Goal: Find contact information: Find contact information

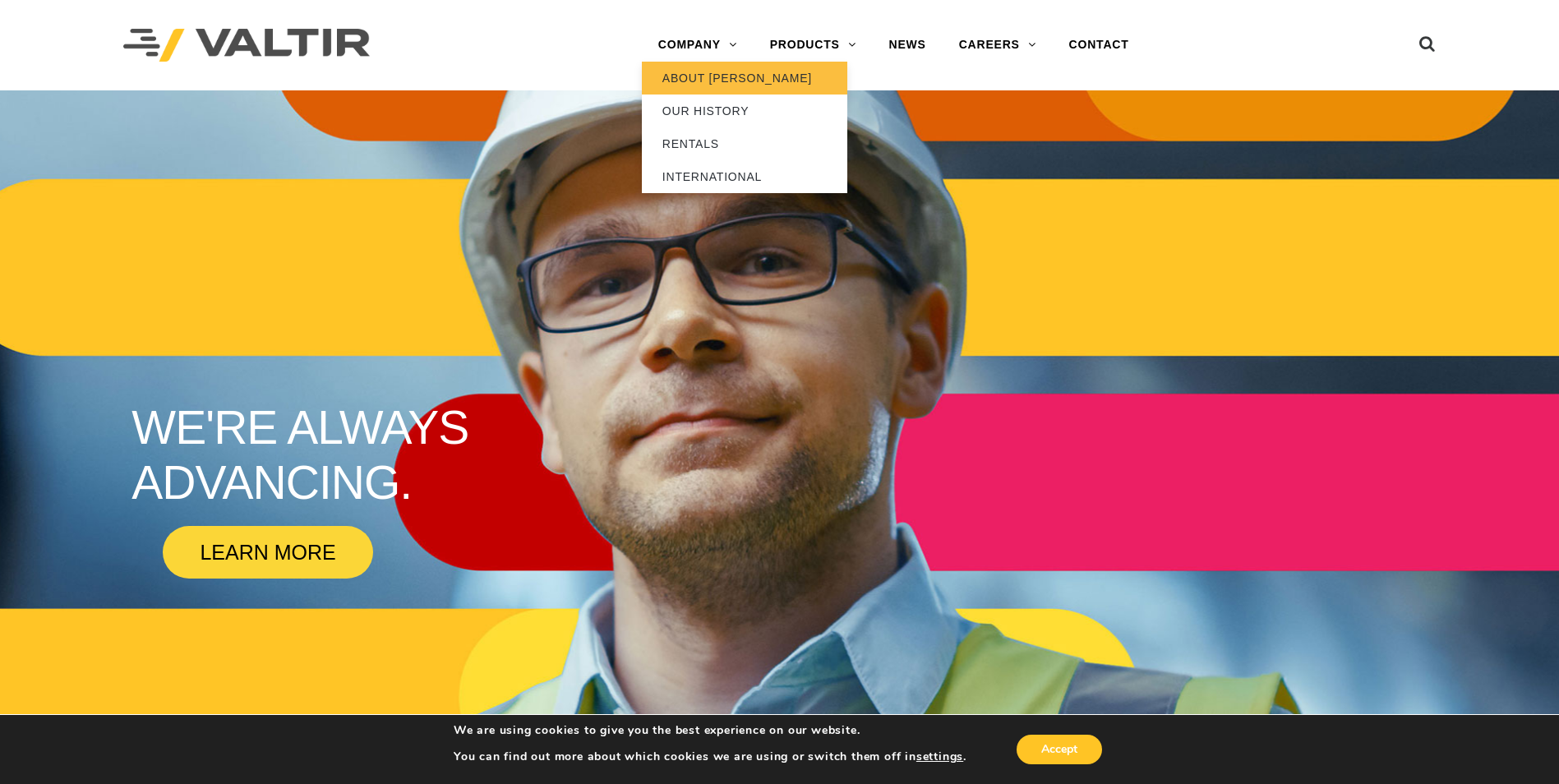
click at [720, 75] on link "ABOUT [PERSON_NAME]" at bounding box center [745, 77] width 206 height 33
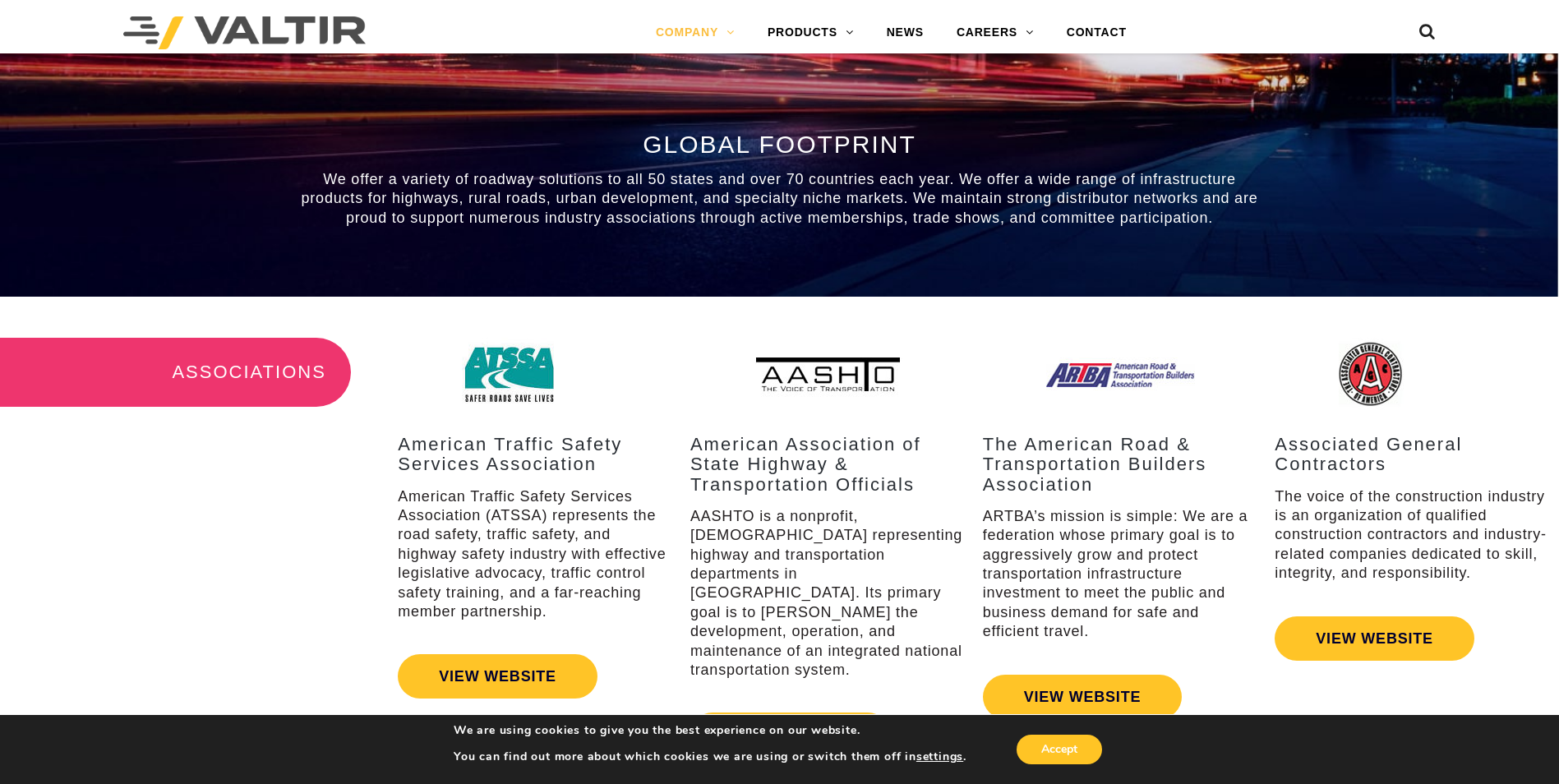
scroll to position [1889, 0]
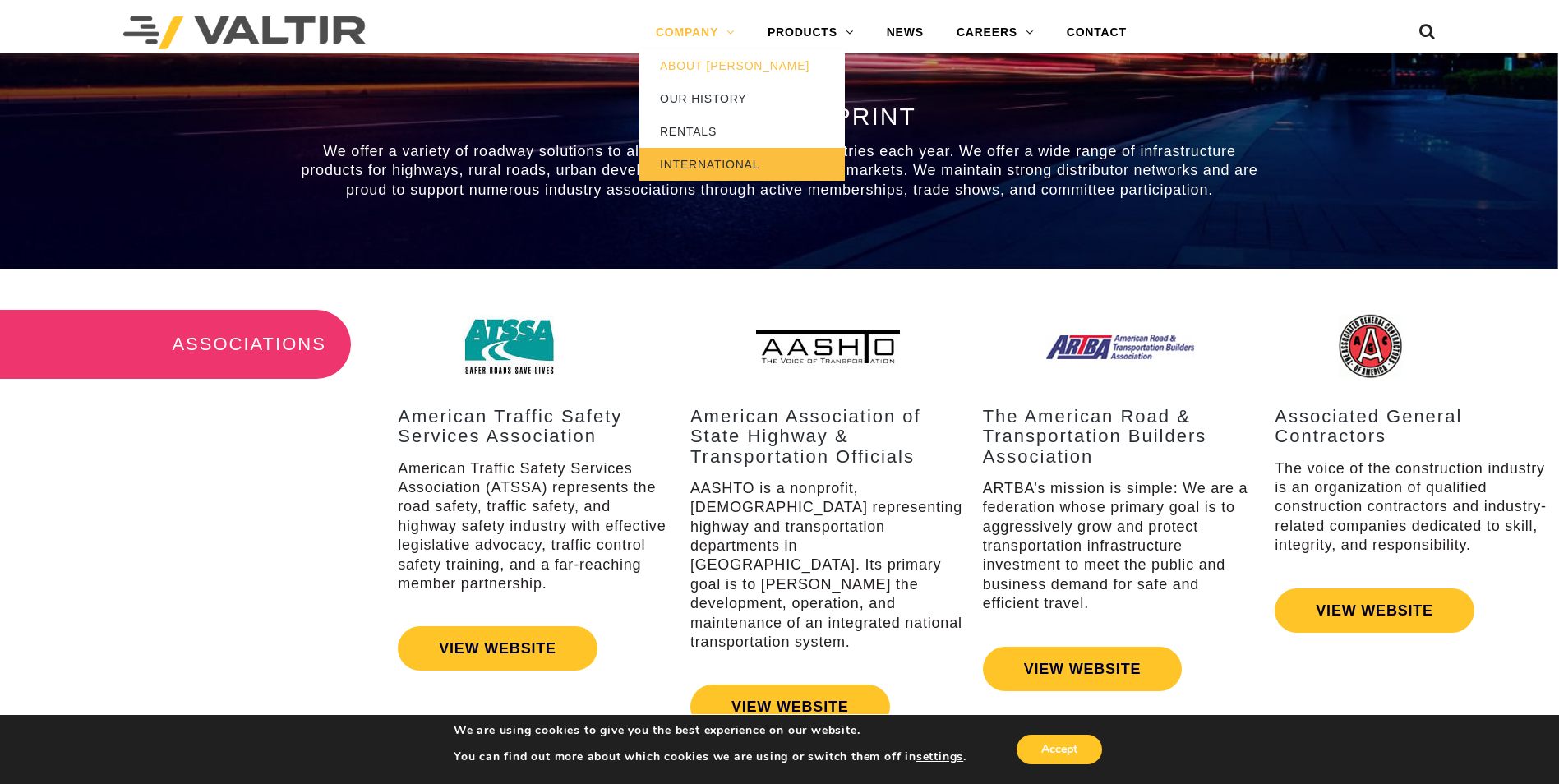
click at [732, 156] on link "INTERNATIONAL" at bounding box center [743, 164] width 206 height 33
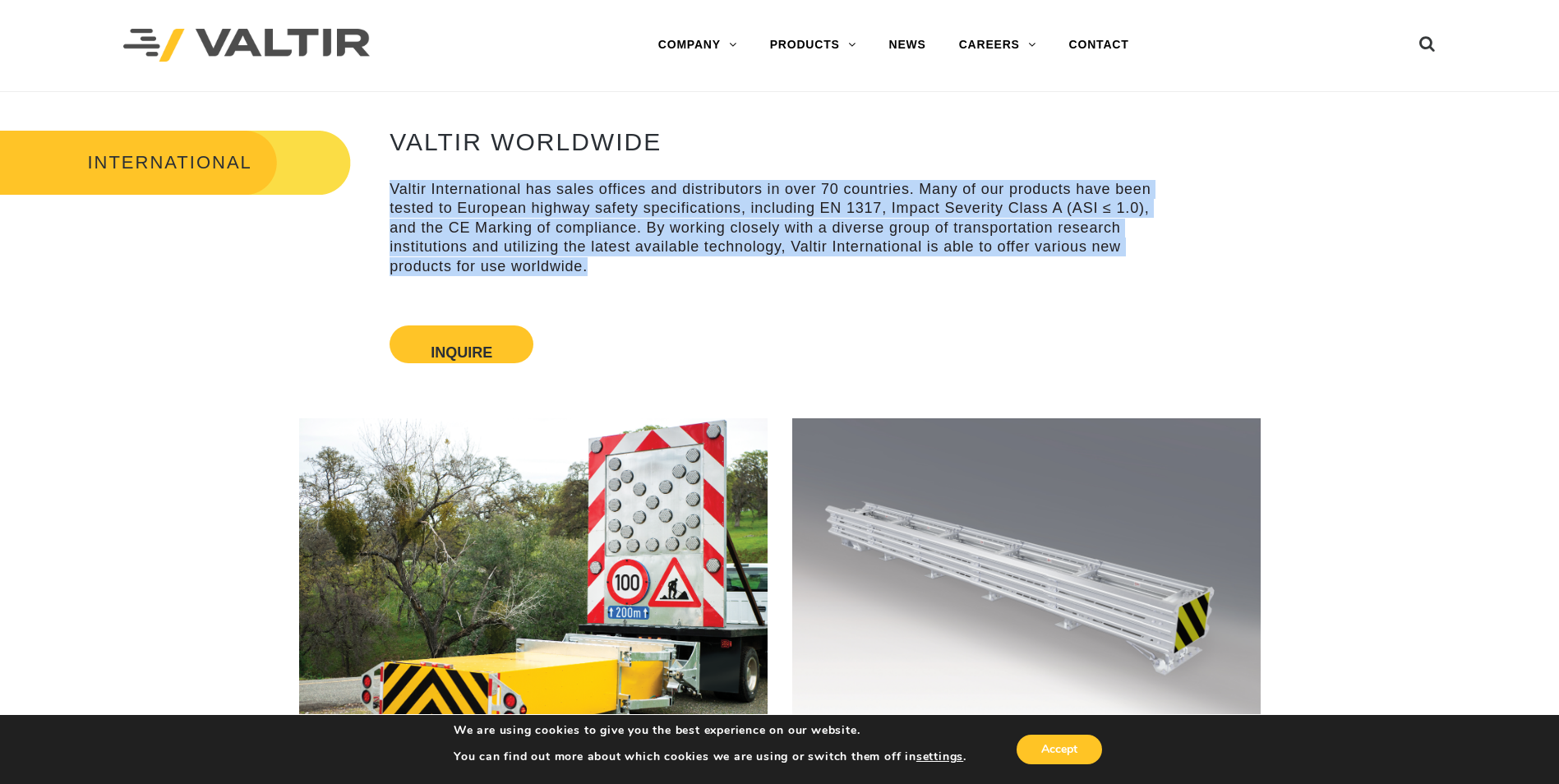
drag, startPoint x: 399, startPoint y: 190, endPoint x: 1157, endPoint y: 264, distance: 761.6
click at [1157, 265] on p "Valtir International has sales offices and distributors in over 70 countries. M…" at bounding box center [779, 228] width 780 height 96
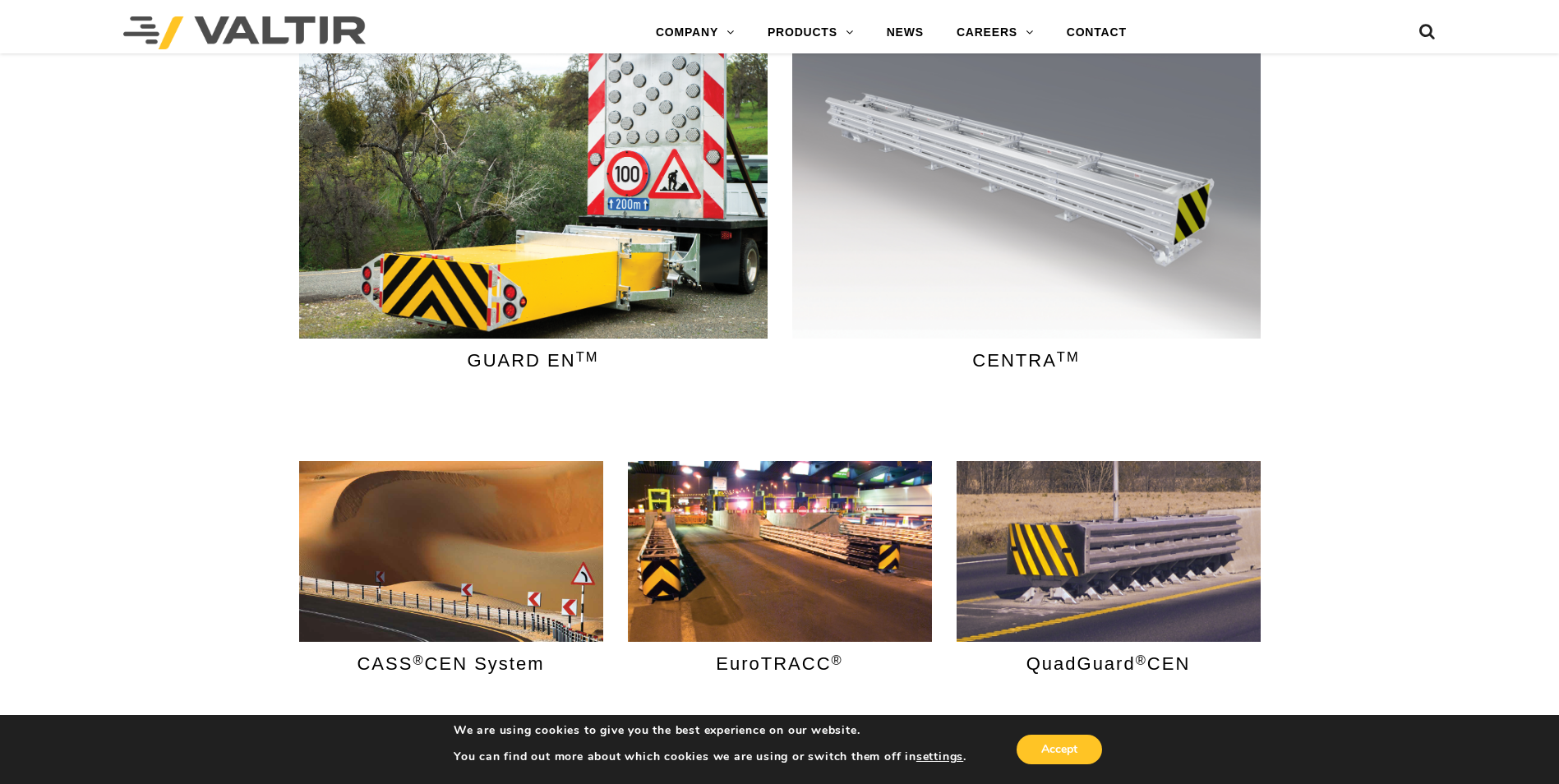
scroll to position [493, 0]
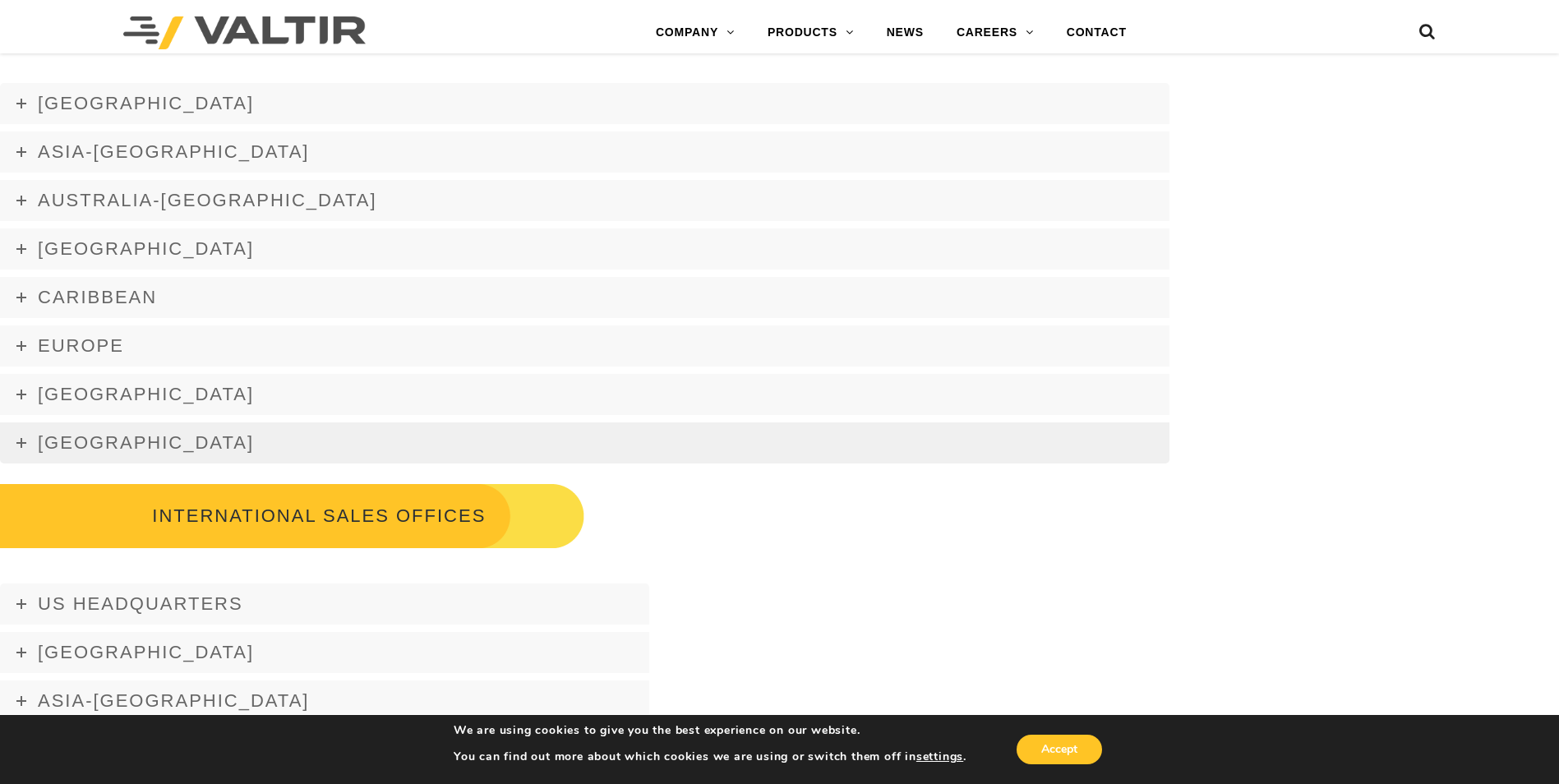
scroll to position [2136, 0]
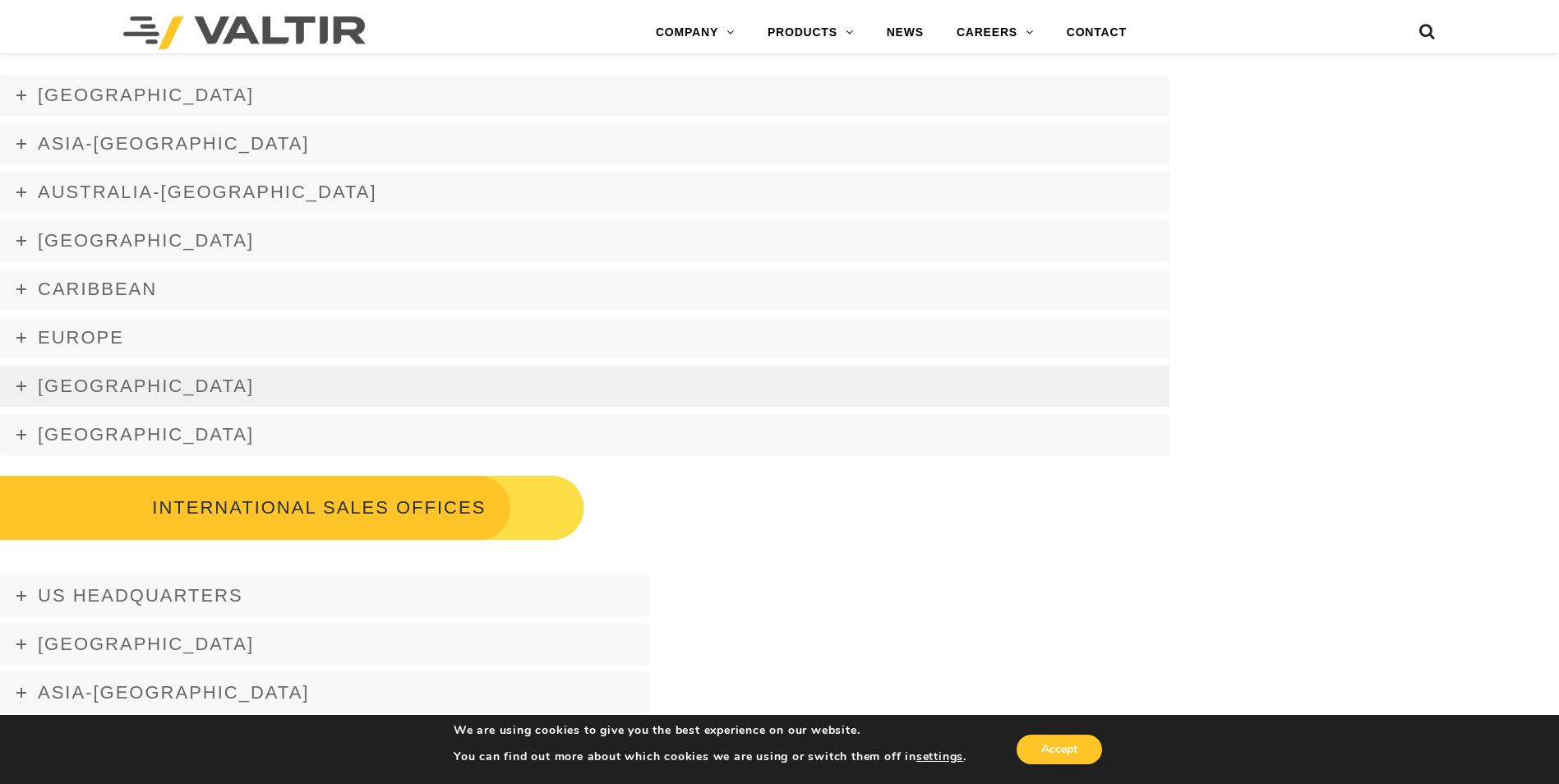
click at [98, 397] on link "Latin America" at bounding box center [584, 386] width 1169 height 41
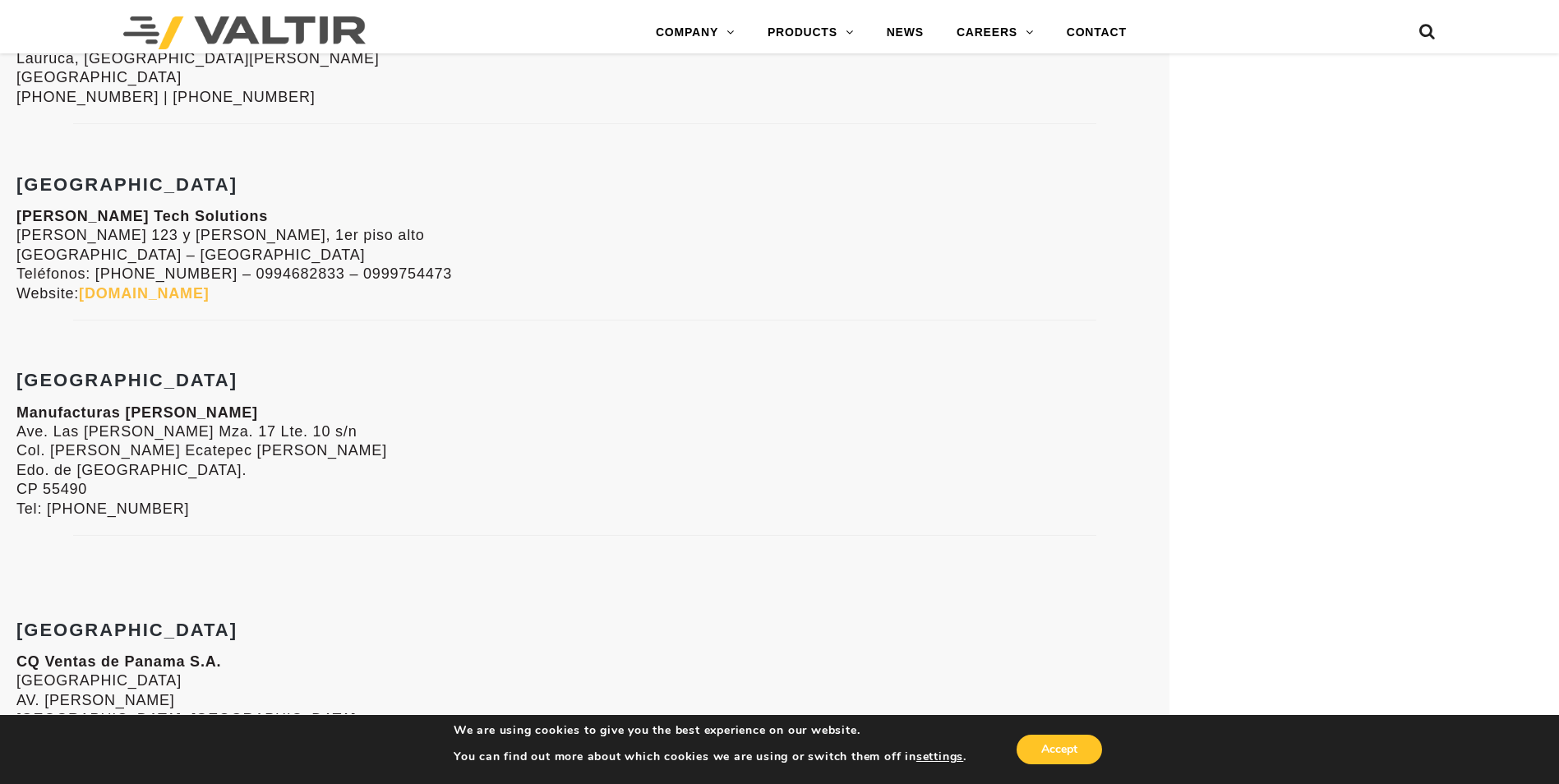
scroll to position [3286, 0]
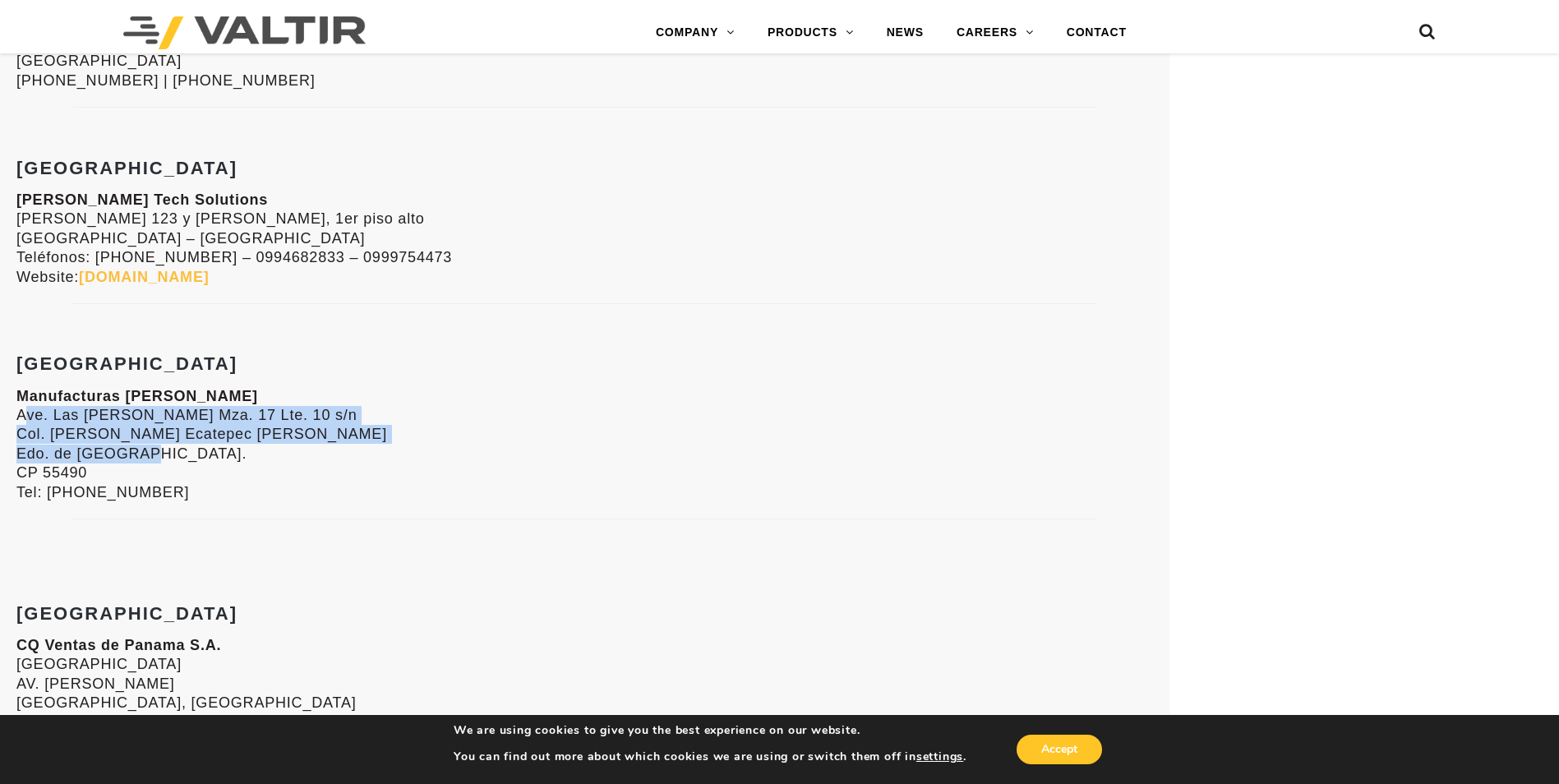
drag, startPoint x: 19, startPoint y: 414, endPoint x: 186, endPoint y: 448, distance: 170.4
click at [186, 448] on p "Manufacturas Carmen Ave. Las Torres Mza. 17 Lte. 10 s/n Col. Miguel Hidalgo Eca…" at bounding box center [584, 444] width 1136 height 115
copy p "Ave. Las Torres Mza. 17 Lte. 10 s/n Col. Miguel Hidalgo Ecatepec de Morelos Edo…"
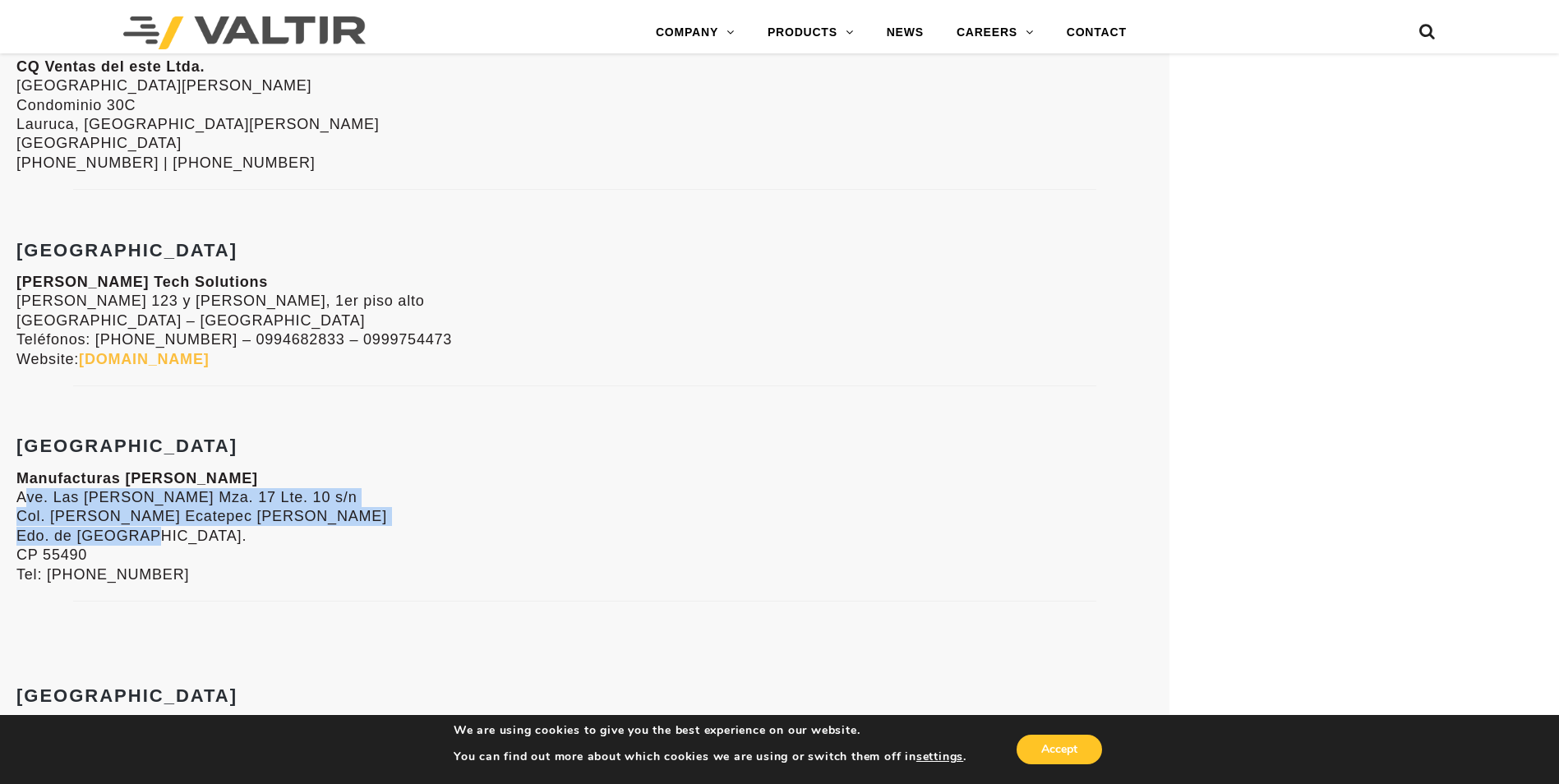
scroll to position [3122, 0]
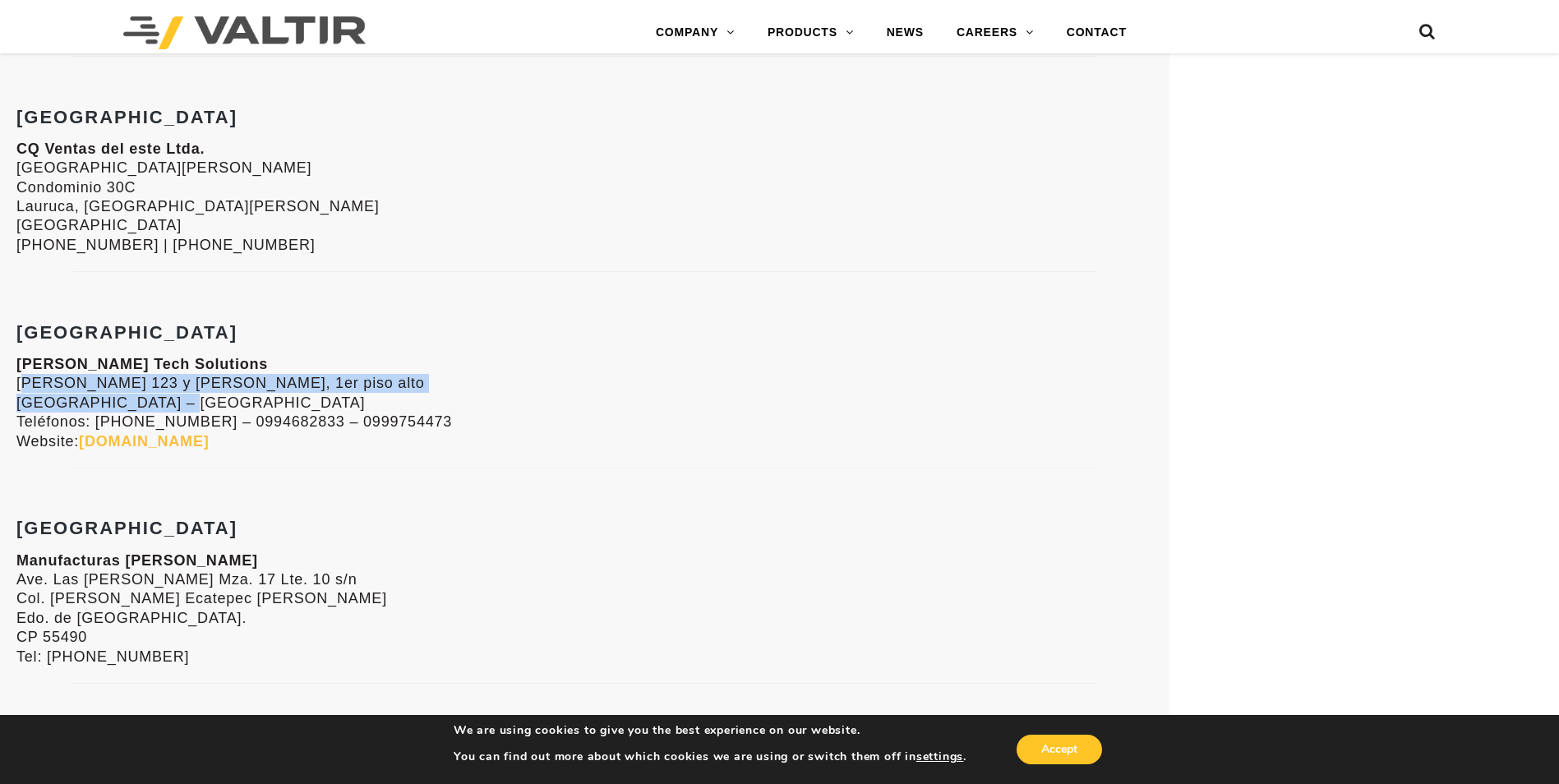
drag, startPoint x: 17, startPoint y: 382, endPoint x: 164, endPoint y: 399, distance: 148.0
click at [164, 399] on p "AE WONG Tech Solutions Andrés Marín 123 y Clemente Ballén, 1er piso alto Guayaq…" at bounding box center [584, 402] width 1136 height 96
drag, startPoint x: 164, startPoint y: 399, endPoint x: 143, endPoint y: 392, distance: 22.1
copy p "Andrés Marín 123 y Clemente Ballén, 1er piso alto Guayaquil – Ecuador"
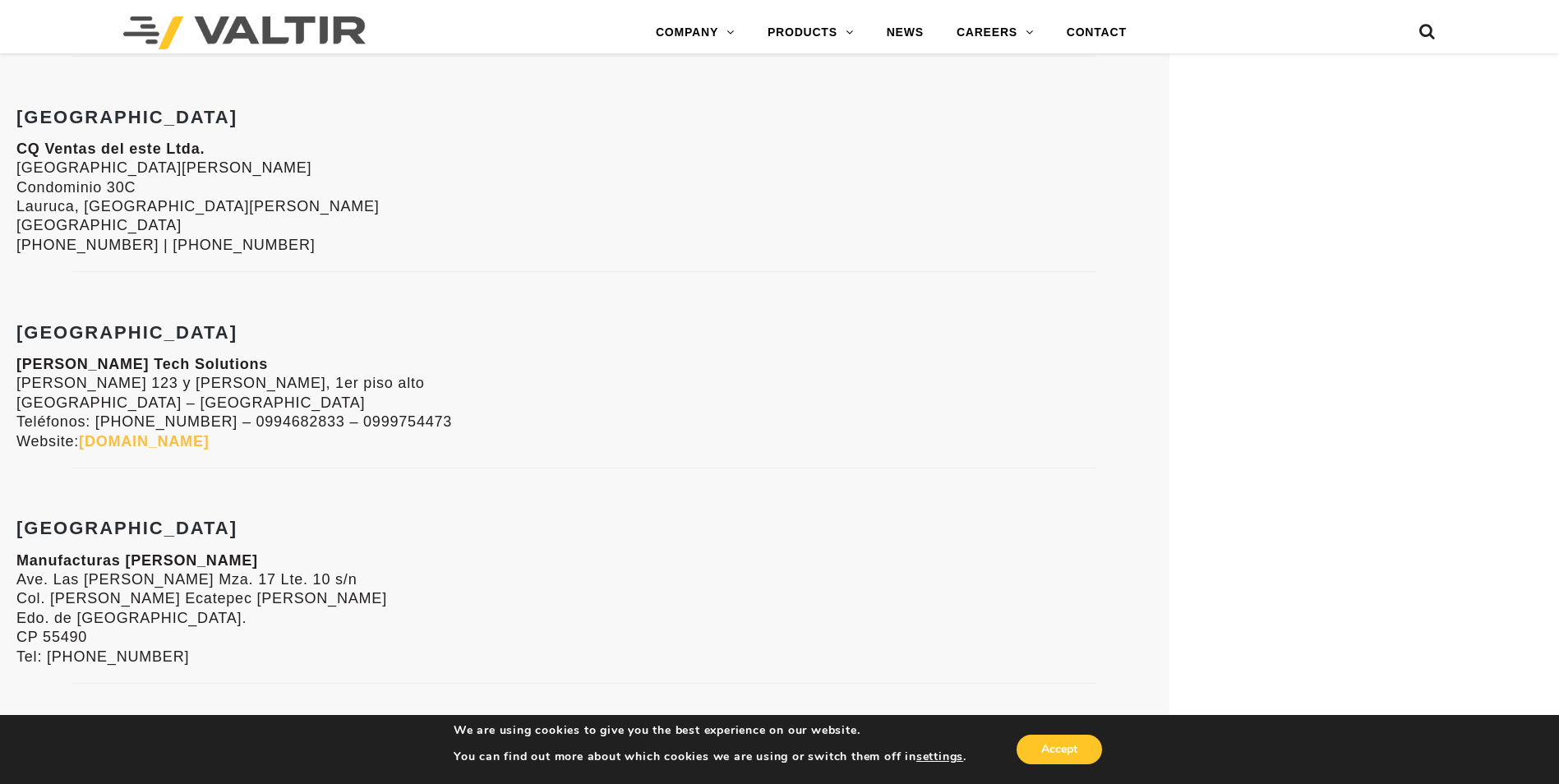
click at [423, 356] on p "AE WONG Tech Solutions Andrés Marín 123 y Clemente Ballén, 1er piso alto Guayaq…" at bounding box center [584, 402] width 1136 height 96
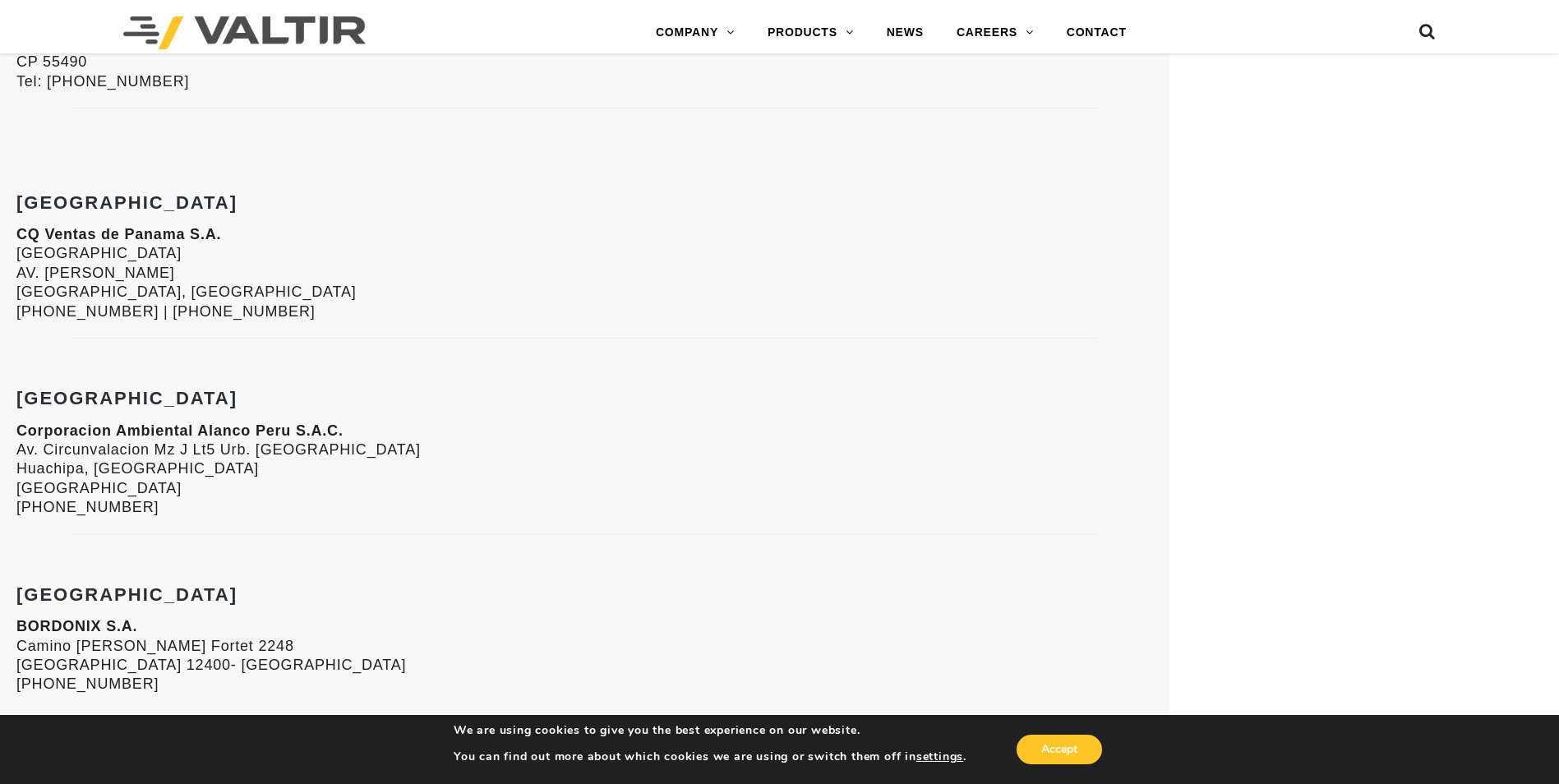
scroll to position [3779, 0]
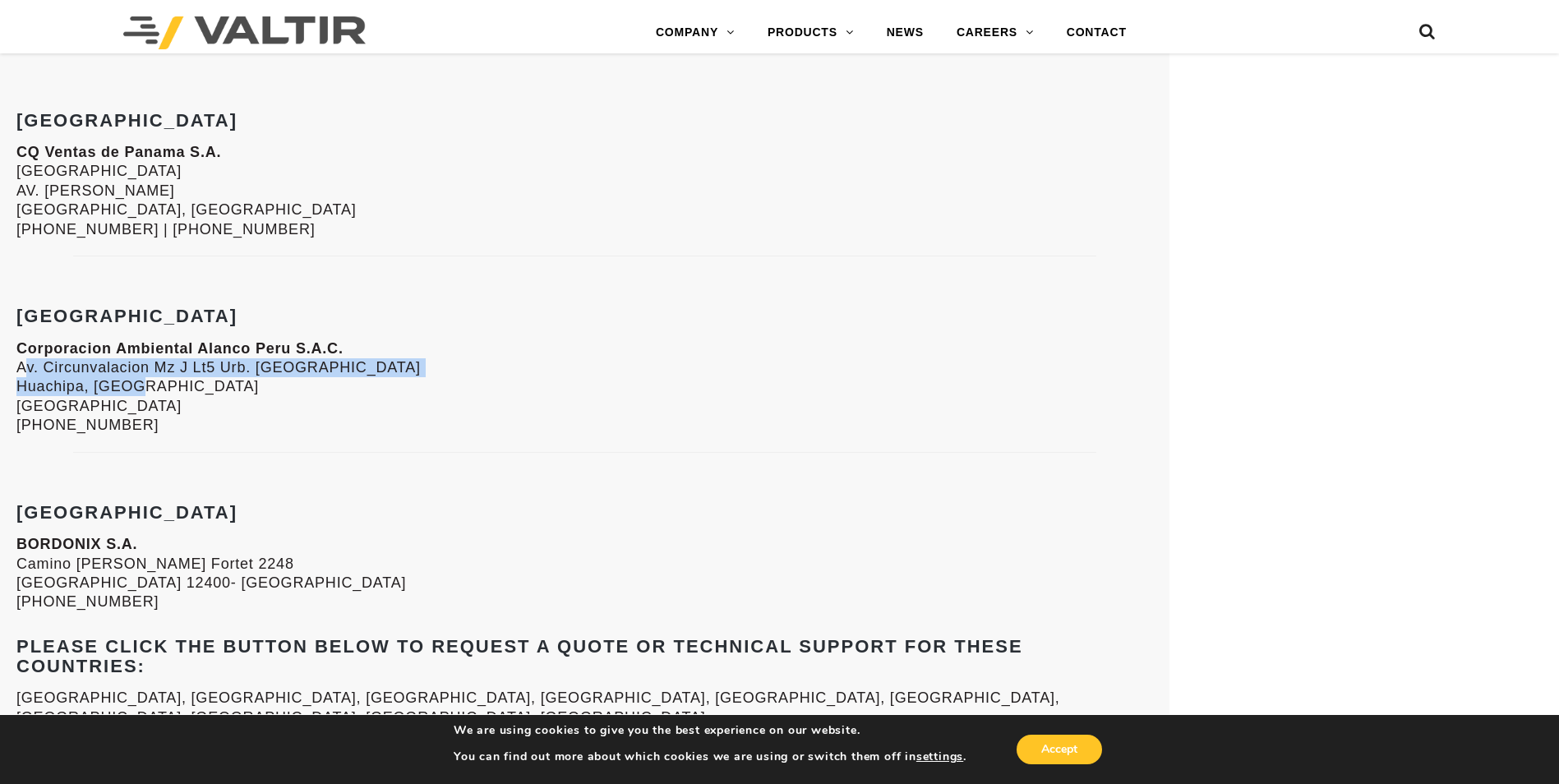
drag, startPoint x: 20, startPoint y: 370, endPoint x: 149, endPoint y: 380, distance: 129.4
click at [149, 380] on p "Corporacion Ambiental Alanco Peru S.A.C. Av. Circunvalacion Mz J Lt5 Urb. La Ca…" at bounding box center [584, 387] width 1136 height 96
drag, startPoint x: 149, startPoint y: 380, endPoint x: 122, endPoint y: 366, distance: 30.4
copy p "Av. Circunvalacion Mz J Lt5 Urb. La Capitana Huachipa, Lima"
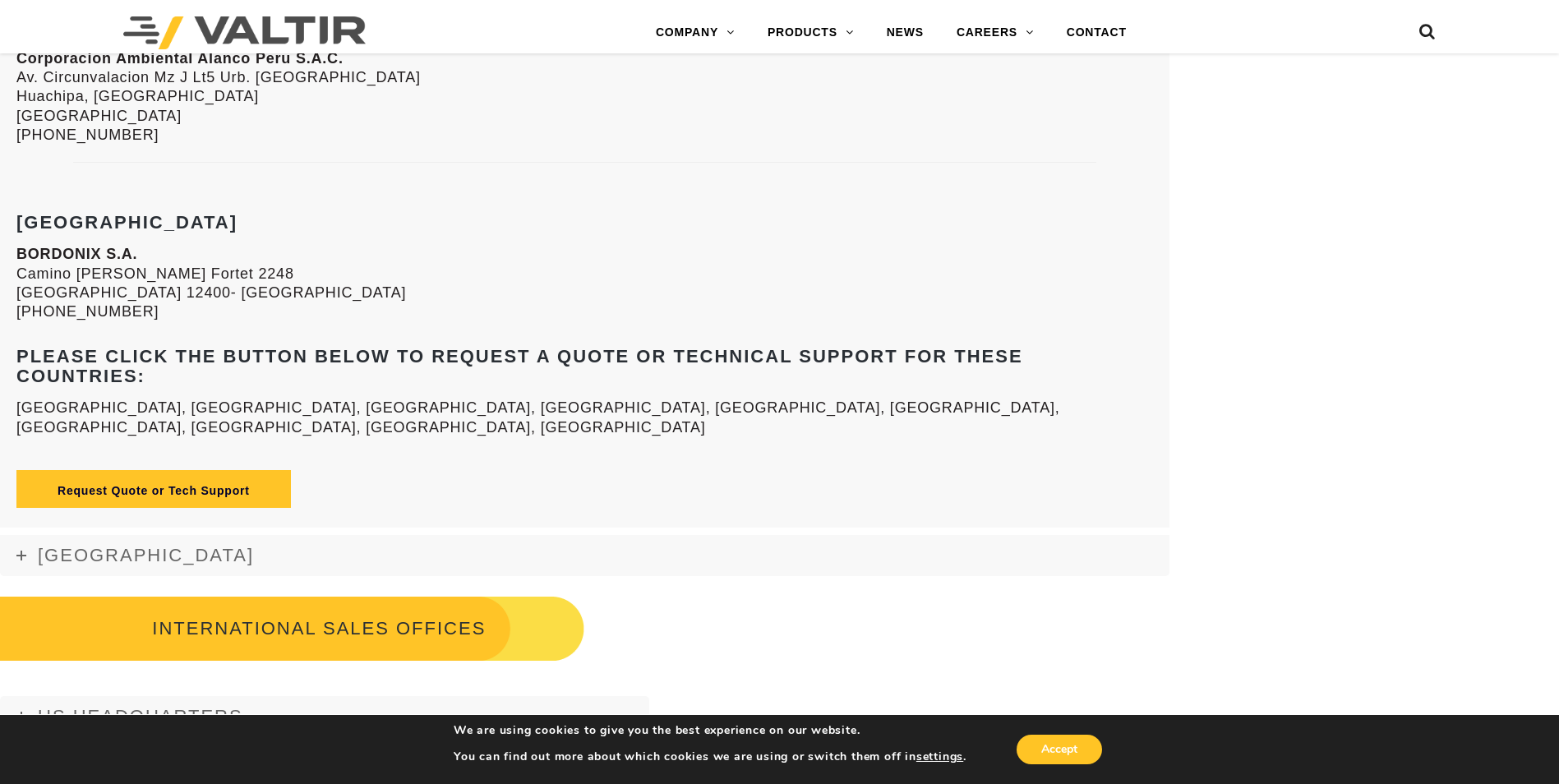
scroll to position [4107, 0]
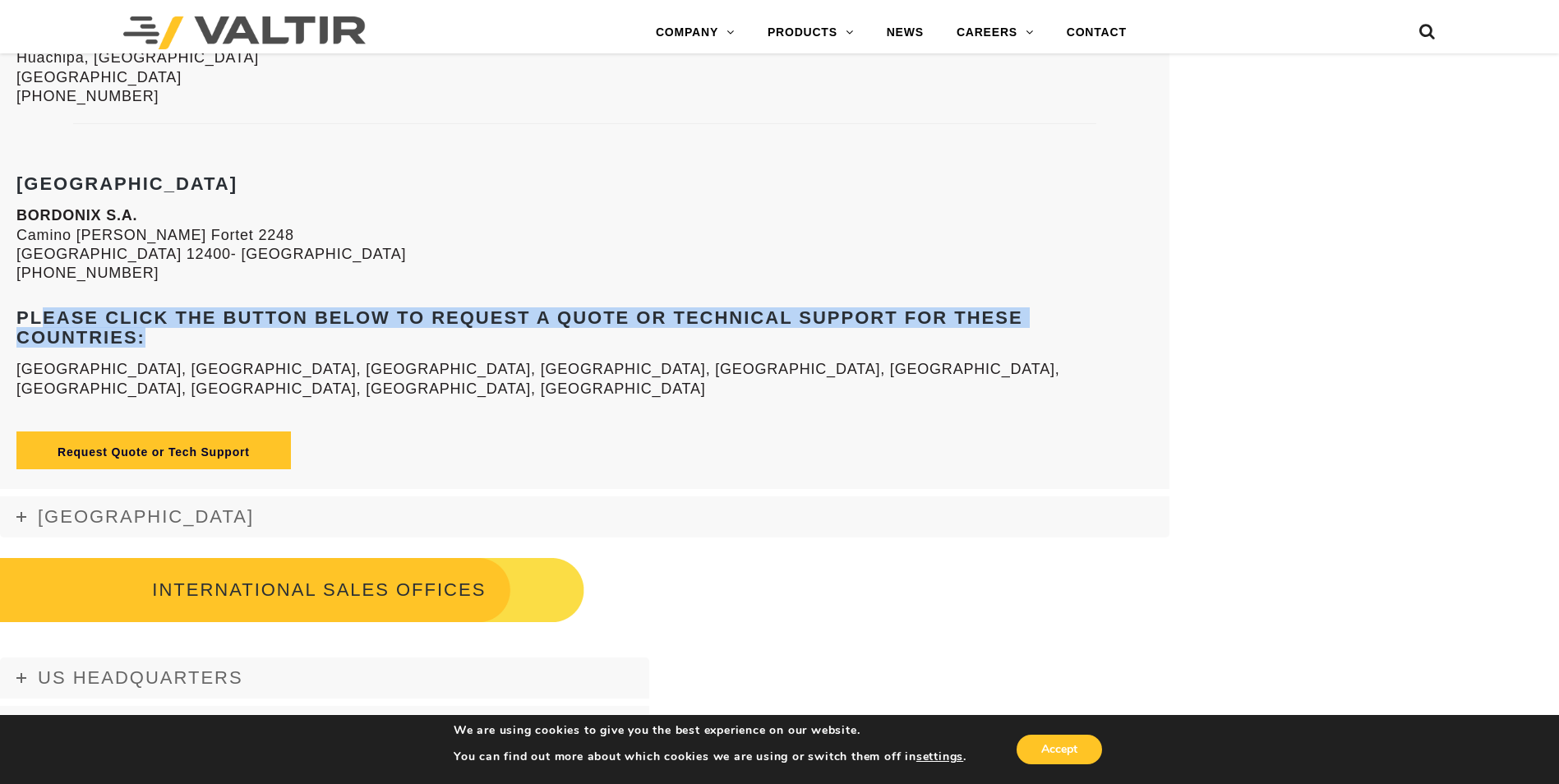
drag, startPoint x: 64, startPoint y: 314, endPoint x: 968, endPoint y: 330, distance: 904.1
click at [968, 330] on h4 "Please click the button below to request a quote or technical support for these…" at bounding box center [584, 327] width 1136 height 39
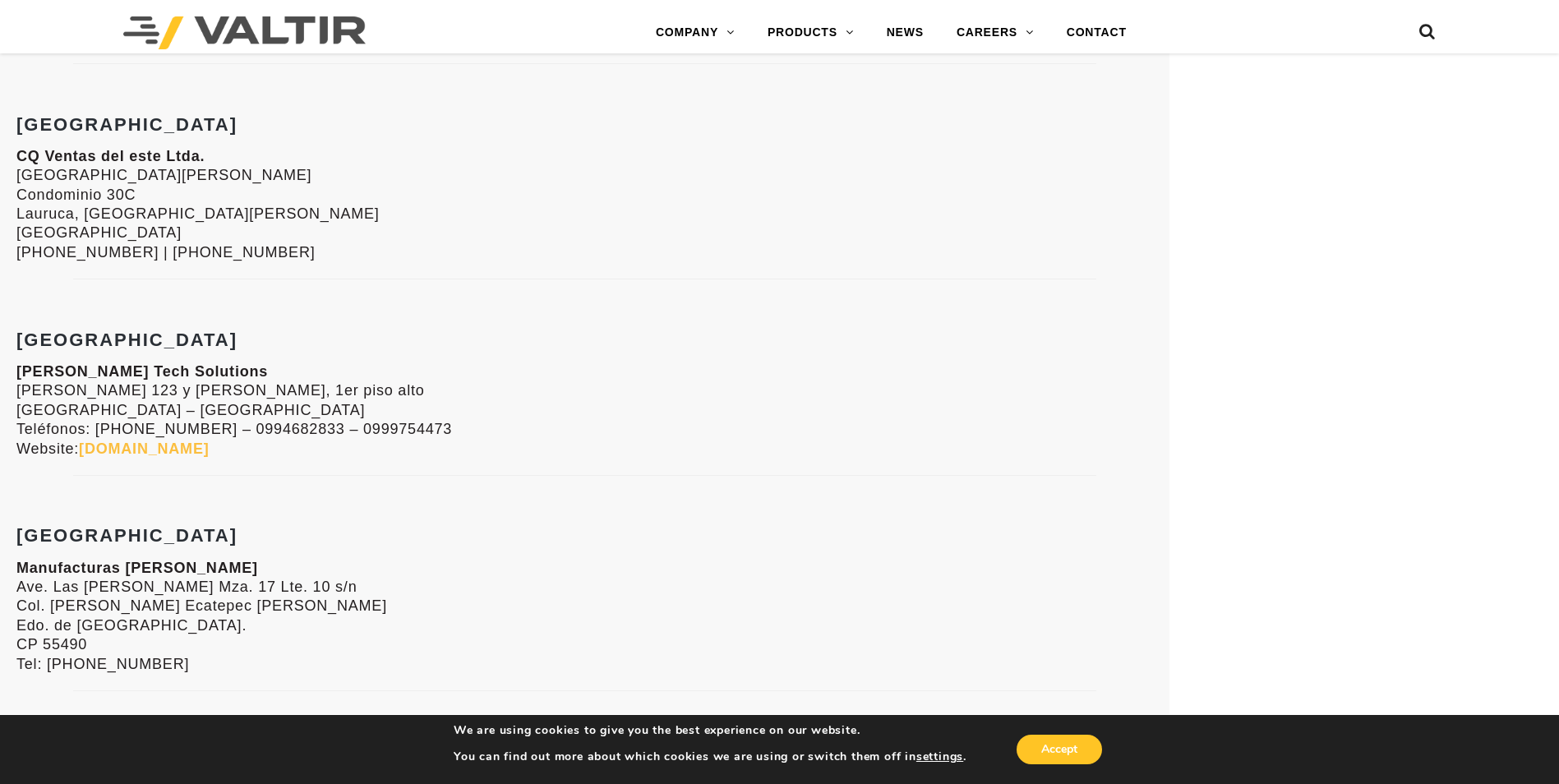
scroll to position [3122, 0]
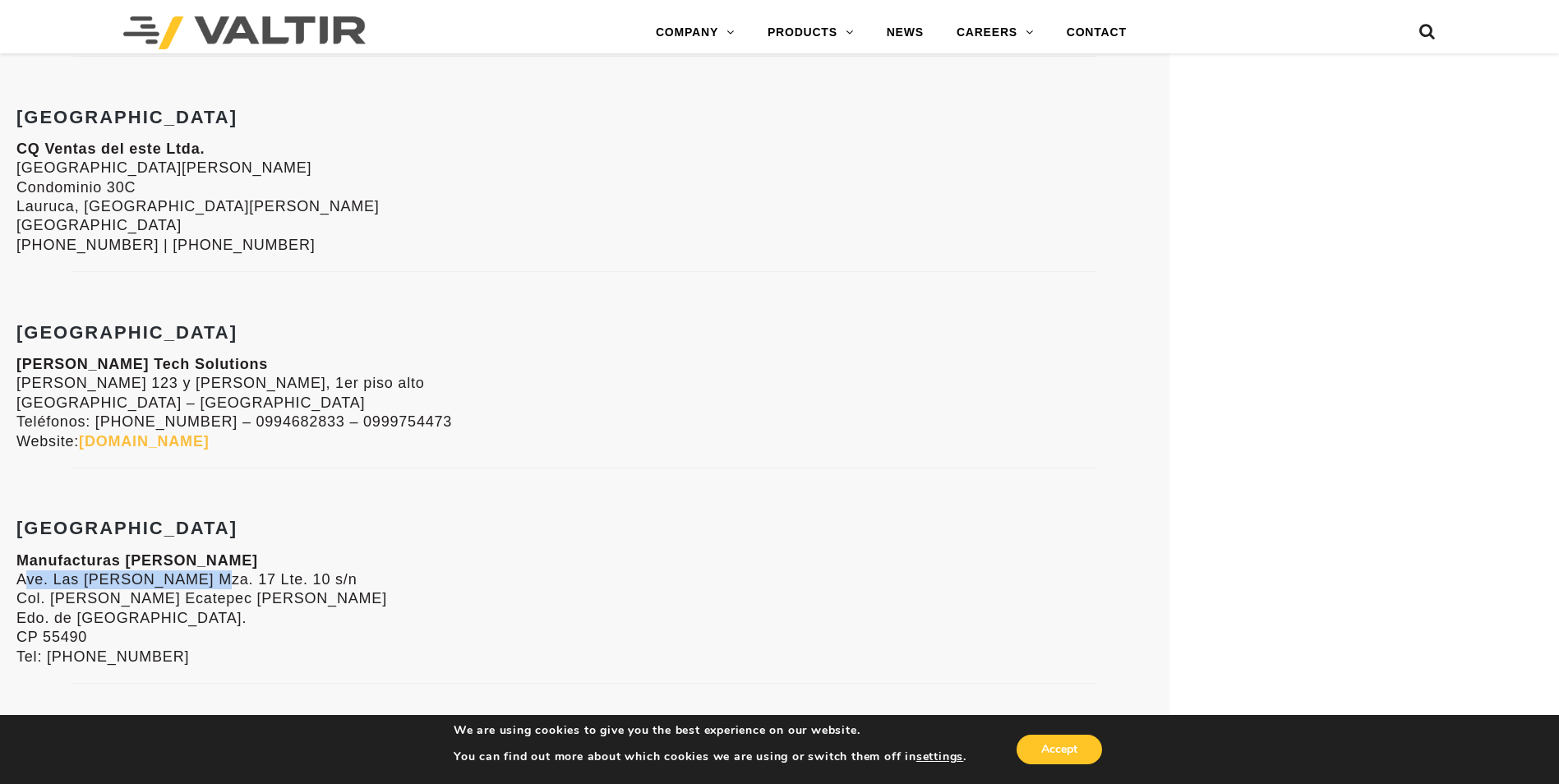
drag, startPoint x: 16, startPoint y: 577, endPoint x: 188, endPoint y: 578, distance: 172.0
click at [188, 578] on p "Manufacturas Carmen Ave. Las Torres Mza. 17 Lte. 10 s/n Col. Miguel Hidalgo Eca…" at bounding box center [584, 608] width 1136 height 115
drag, startPoint x: 188, startPoint y: 578, endPoint x: 32, endPoint y: 558, distance: 157.3
click at [32, 558] on strong "Manufacturas Carmen" at bounding box center [137, 560] width 242 height 16
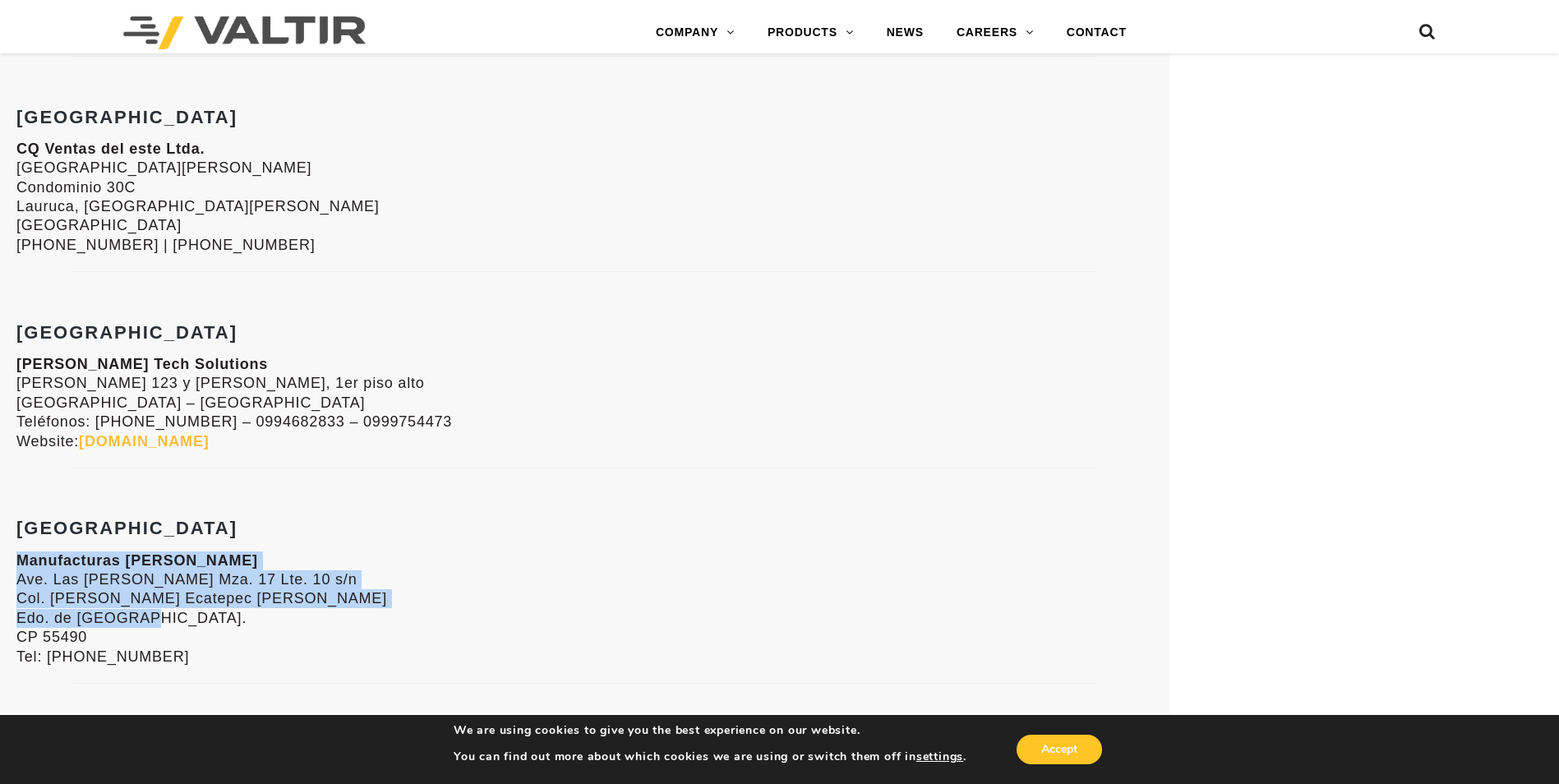
drag, startPoint x: 19, startPoint y: 559, endPoint x: 226, endPoint y: 612, distance: 213.7
click at [226, 612] on p "Manufacturas Carmen Ave. Las Torres Mza. 17 Lte. 10 s/n Col. Miguel Hidalgo Eca…" at bounding box center [584, 608] width 1136 height 115
drag, startPoint x: 226, startPoint y: 612, endPoint x: 151, endPoint y: 605, distance: 75.3
copy p "Manufacturas Carmen Ave. Las Torres Mza. 17 Lte. 10 s/n Col. Miguel Hidalgo Eca…"
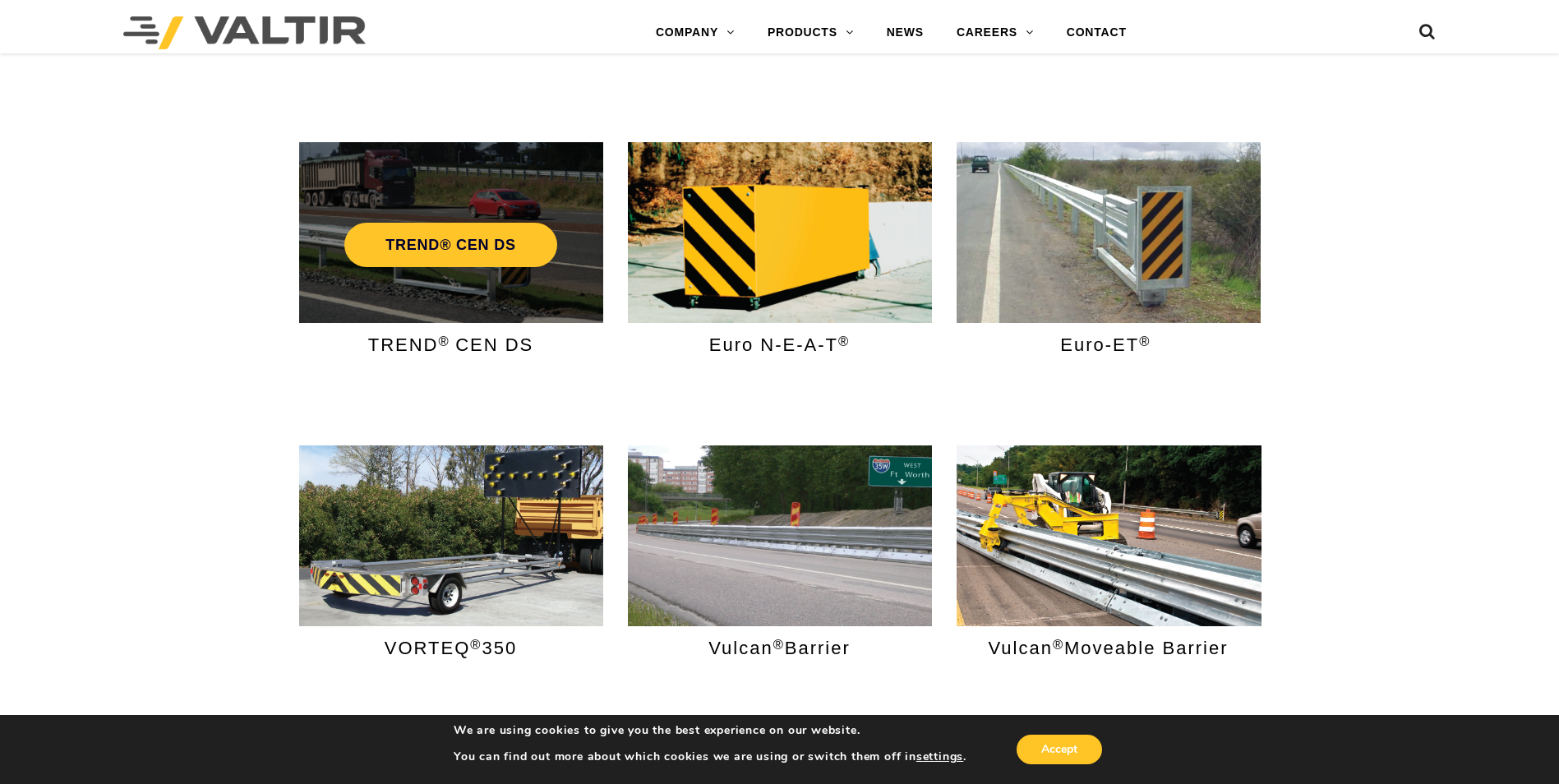
scroll to position [1807, 0]
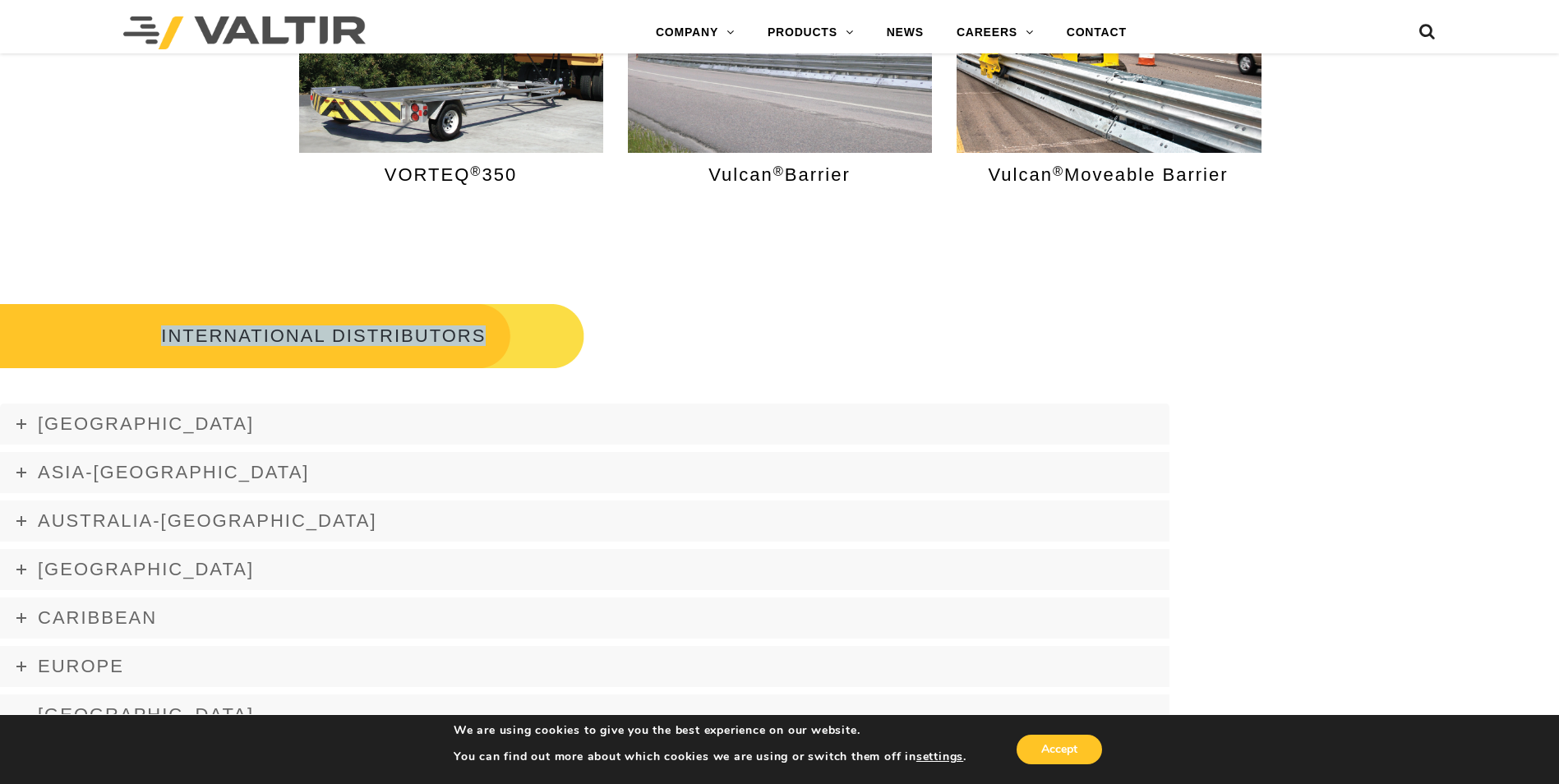
drag, startPoint x: 303, startPoint y: 338, endPoint x: 505, endPoint y: 343, distance: 202.1
click at [505, 343] on h3 "INTERNATIONAL DISTRIBUTORS" at bounding box center [292, 336] width 584 height 69
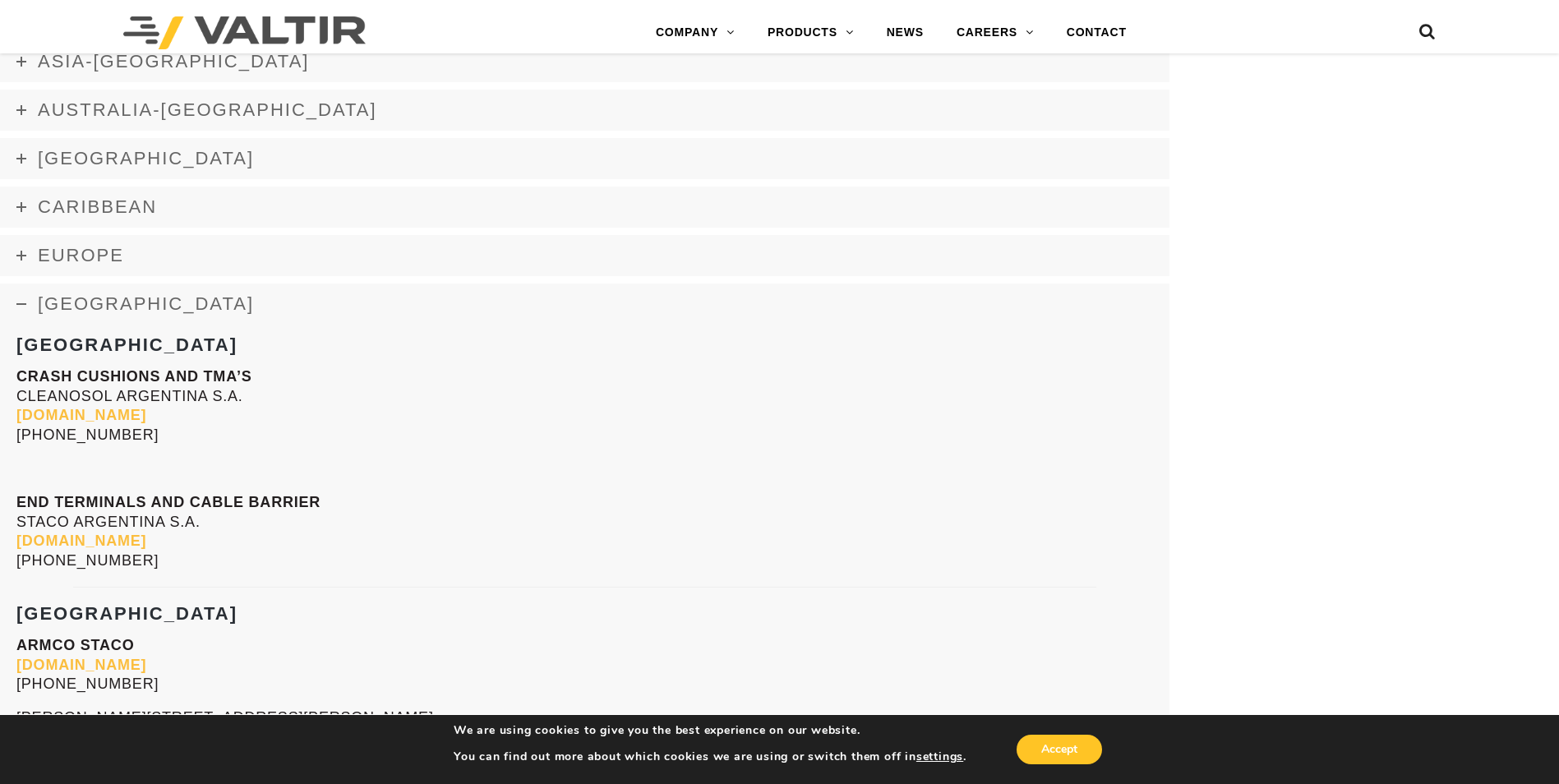
click at [152, 307] on span "Latin America" at bounding box center [145, 304] width 216 height 20
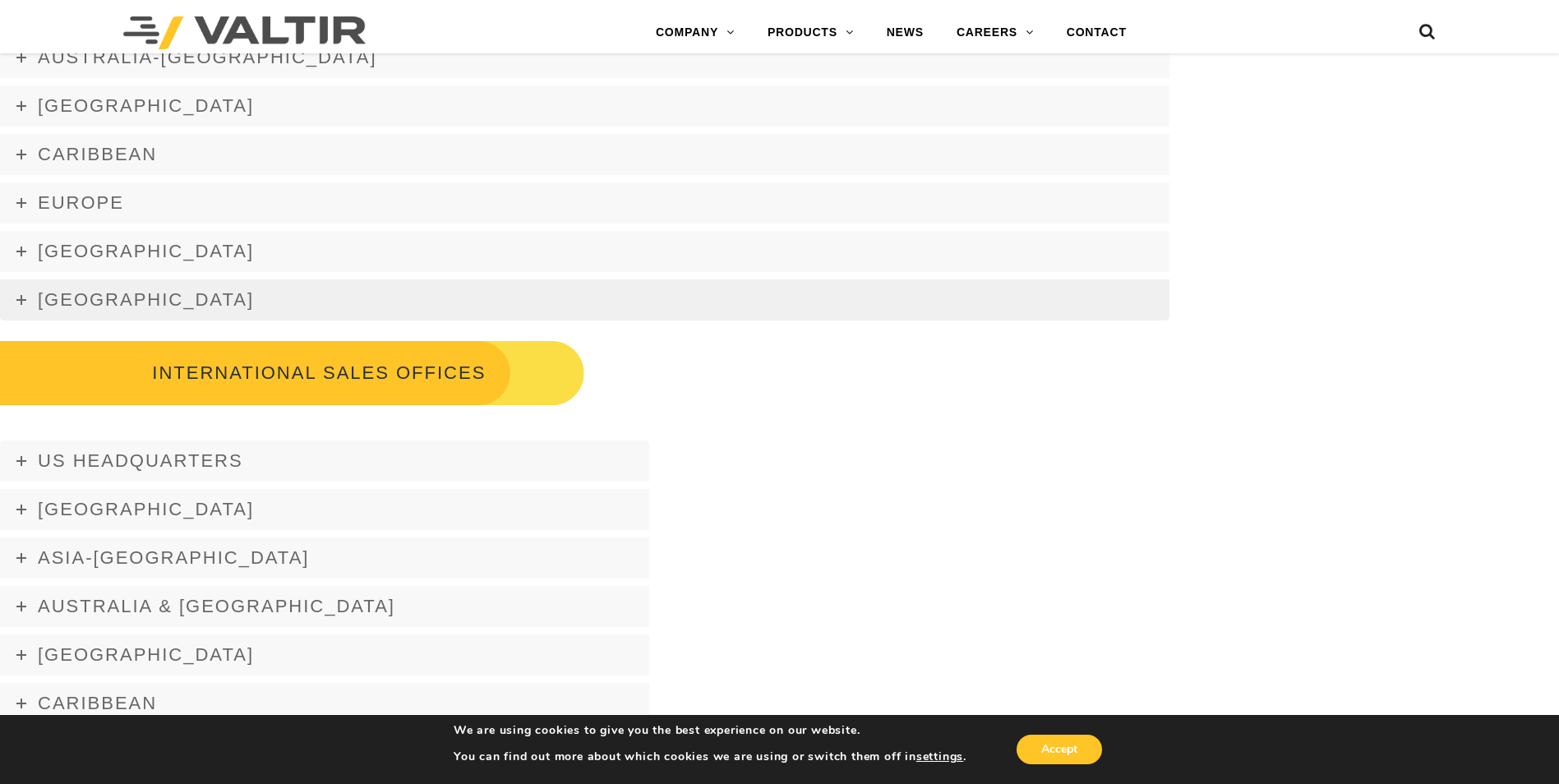
scroll to position [2300, 0]
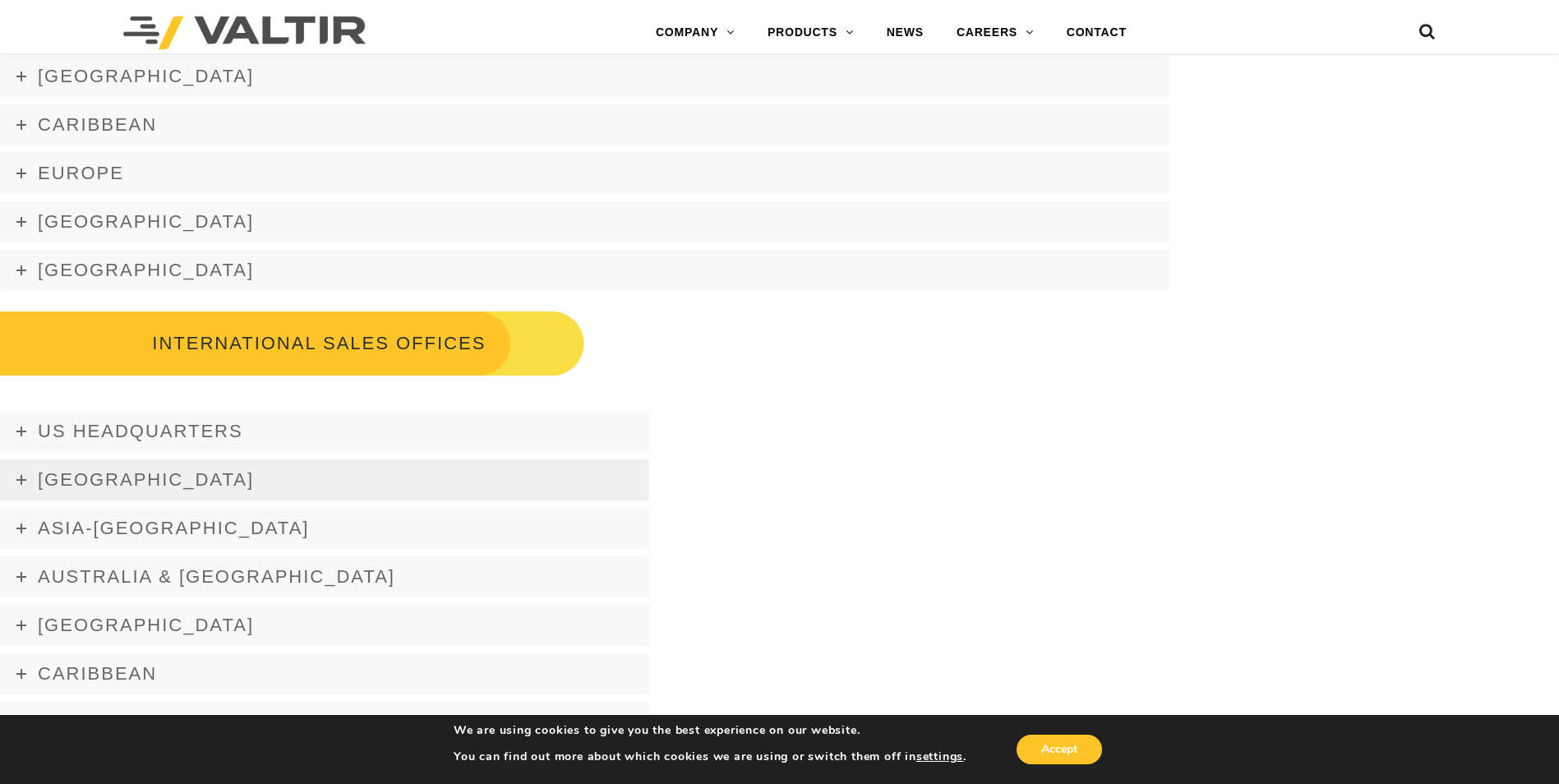
click at [129, 475] on link "Africa" at bounding box center [324, 480] width 649 height 41
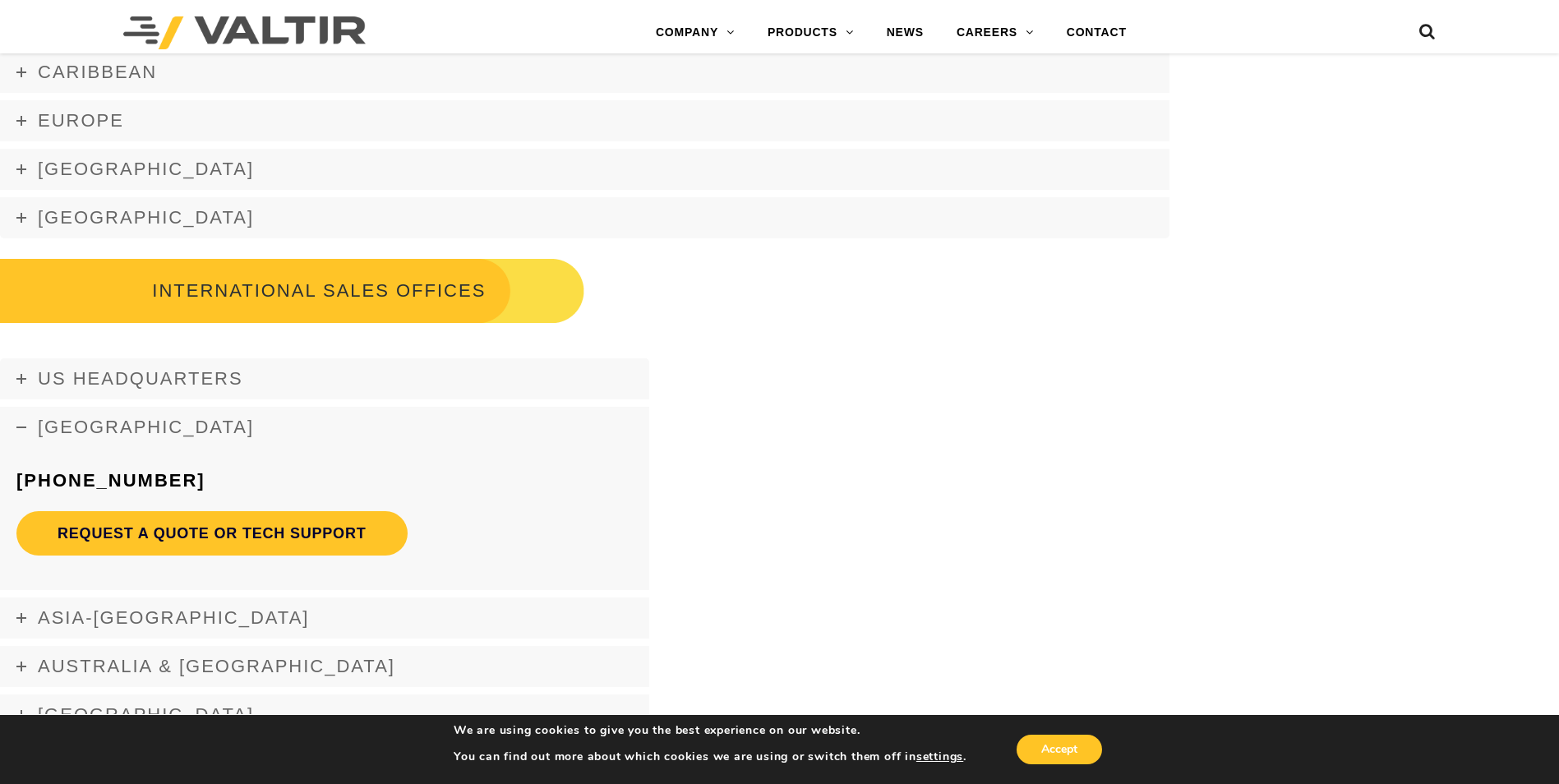
scroll to position [2300, 0]
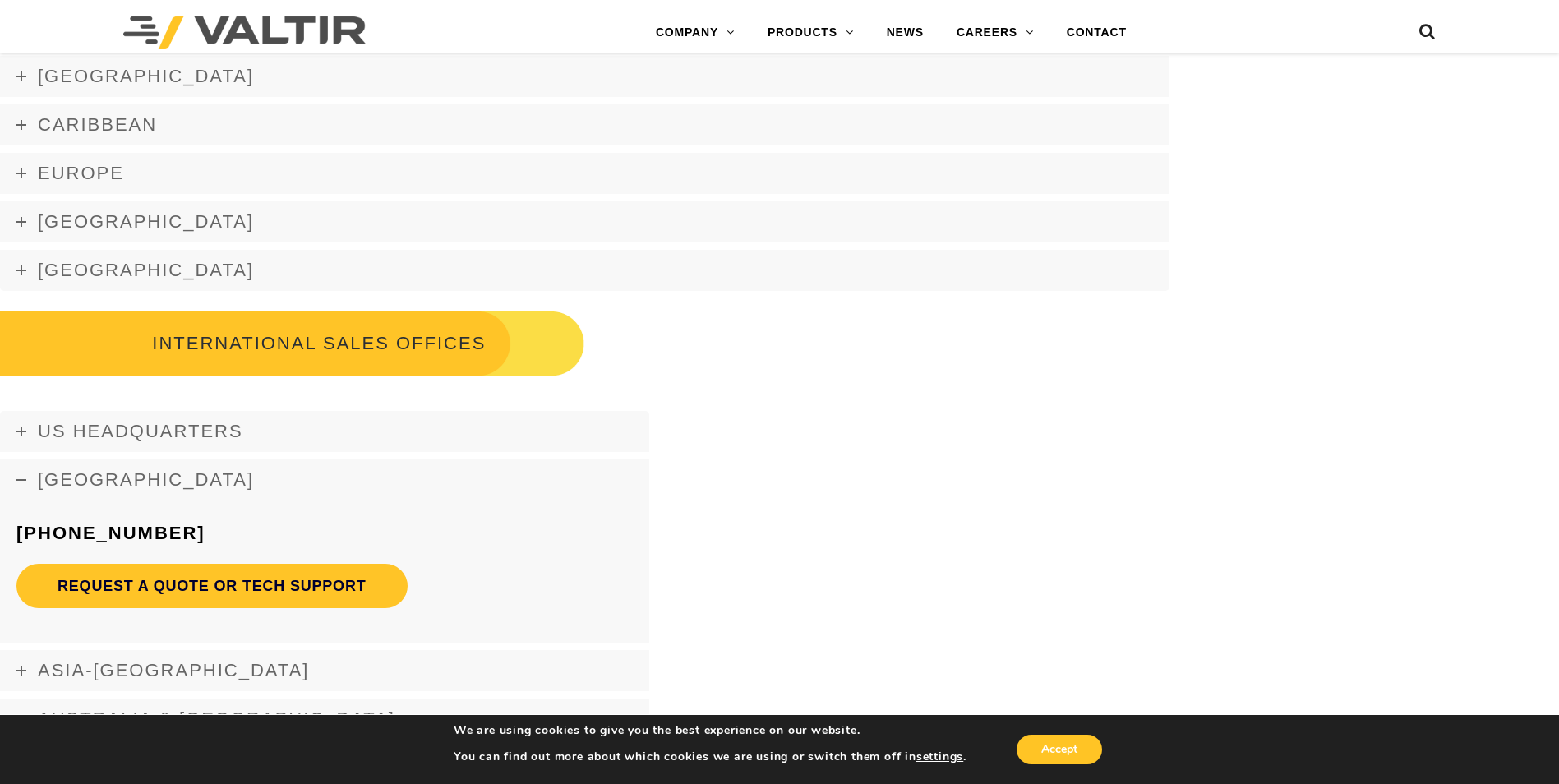
click at [151, 475] on link "Africa" at bounding box center [324, 480] width 649 height 41
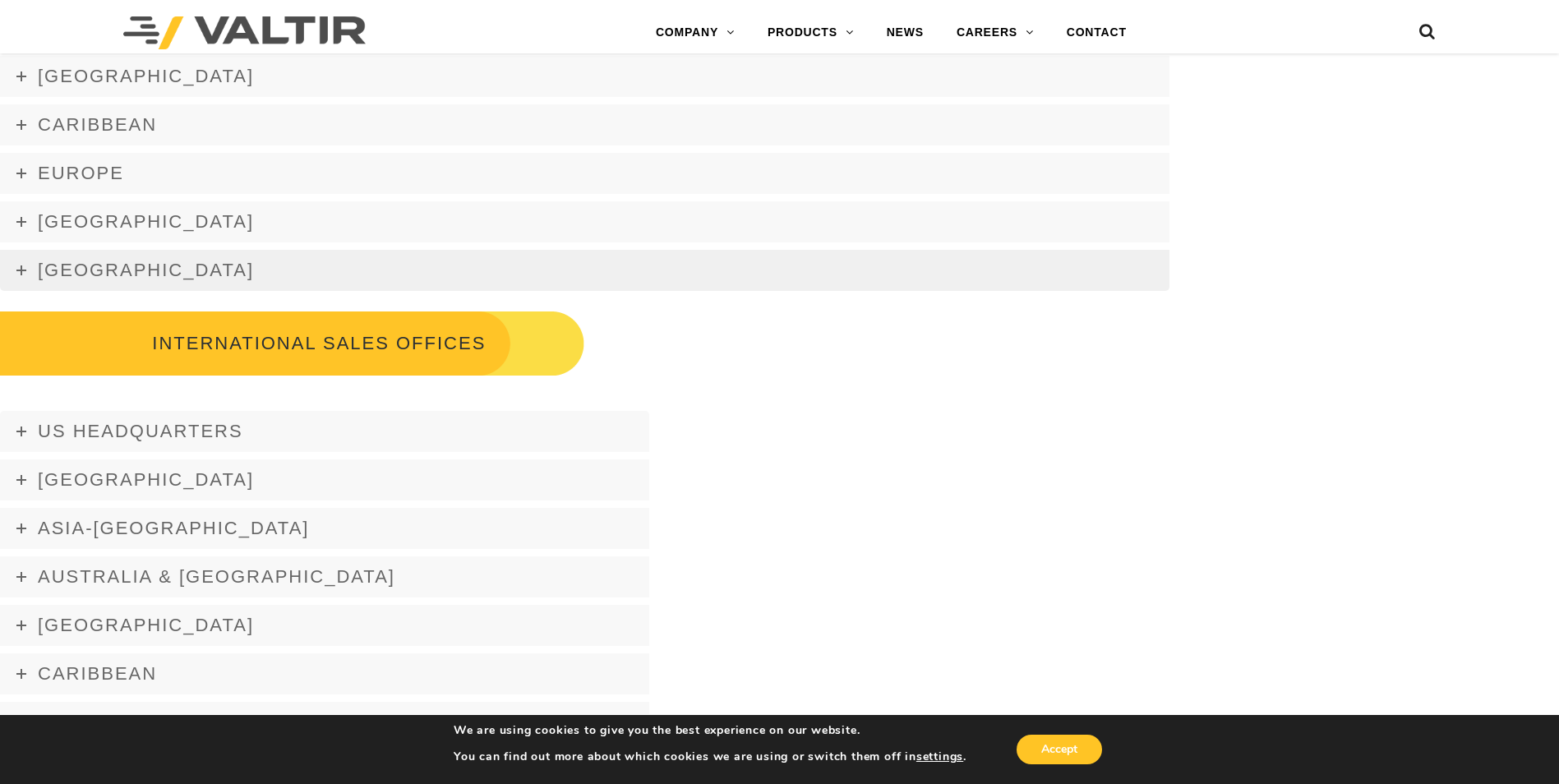
click at [124, 263] on span "Middle East" at bounding box center [145, 270] width 216 height 20
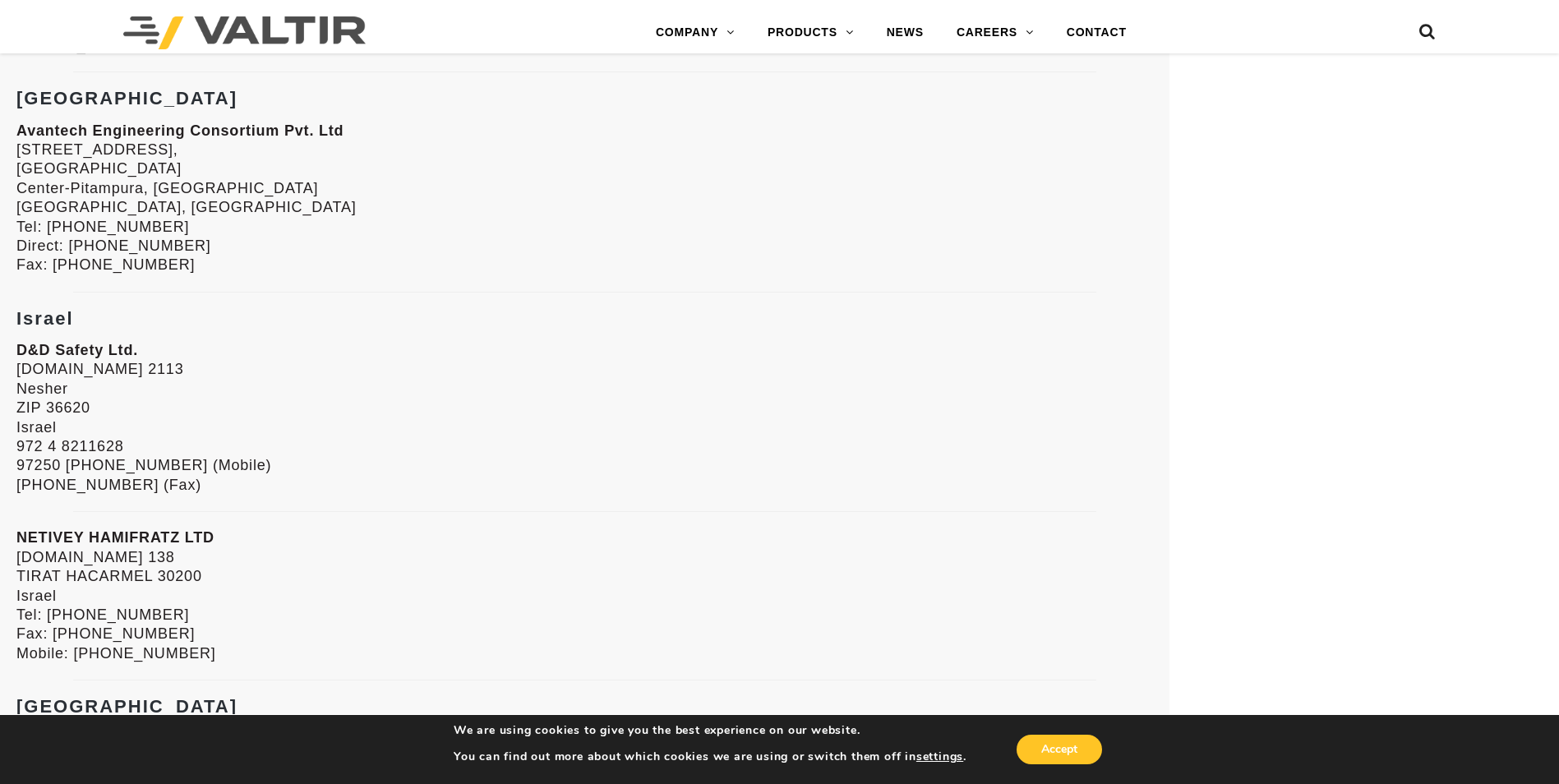
scroll to position [2957, 0]
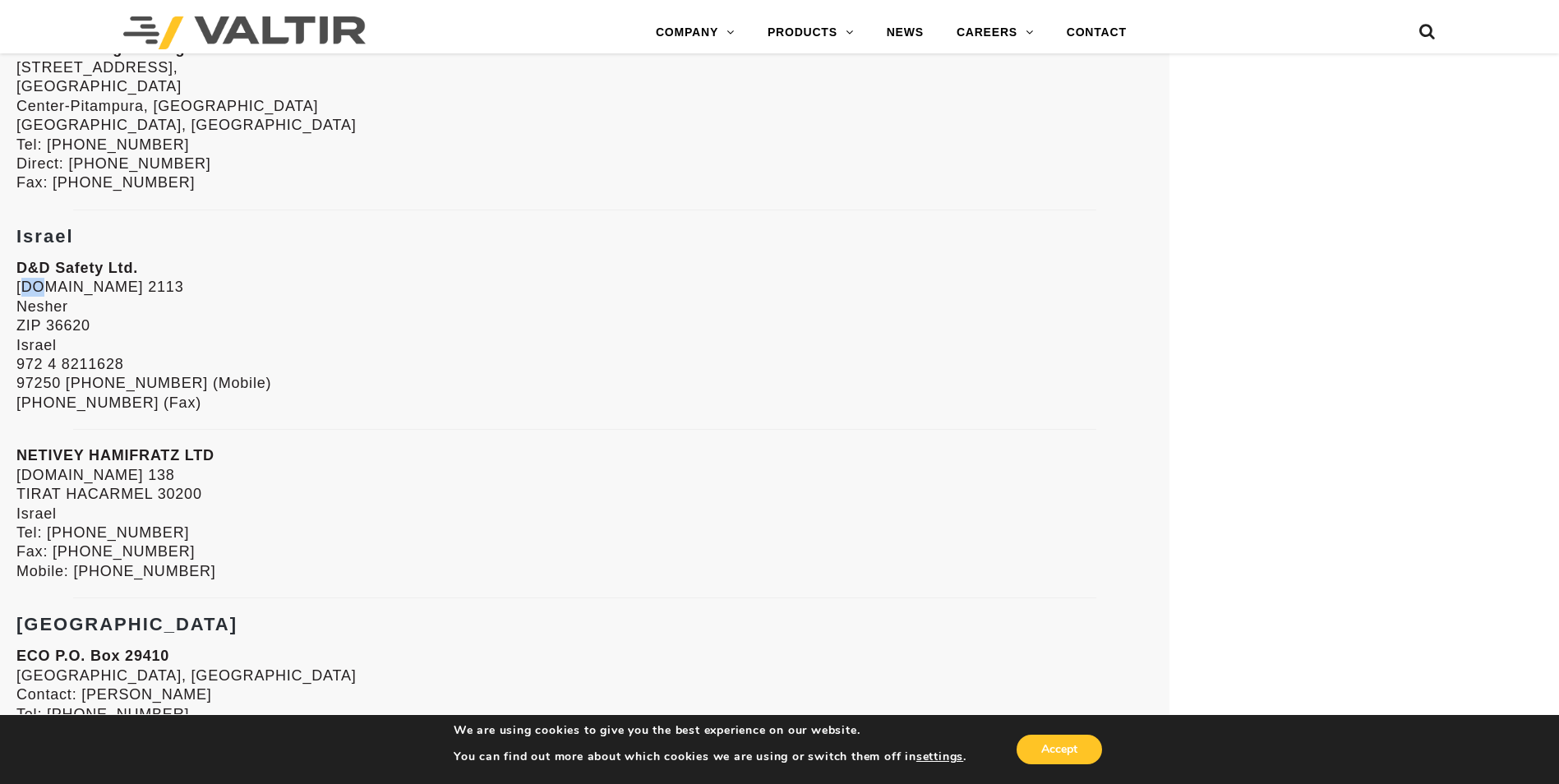
drag, startPoint x: 17, startPoint y: 281, endPoint x: 30, endPoint y: 287, distance: 14.3
click at [30, 287] on p "D&D Safety Ltd. P.O.Box 2113 Nesher ZIP 36620 Israel 972 4 8211628 97250 775015…" at bounding box center [584, 335] width 1136 height 154
drag, startPoint x: 30, startPoint y: 287, endPoint x: 71, endPoint y: 342, distance: 68.6
click at [71, 342] on p "D&D Safety Ltd. P.O.Box 2113 Nesher ZIP 36620 Israel 972 4 8211628 97250 775015…" at bounding box center [584, 335] width 1136 height 154
drag, startPoint x: 71, startPoint y: 342, endPoint x: 49, endPoint y: 318, distance: 32.6
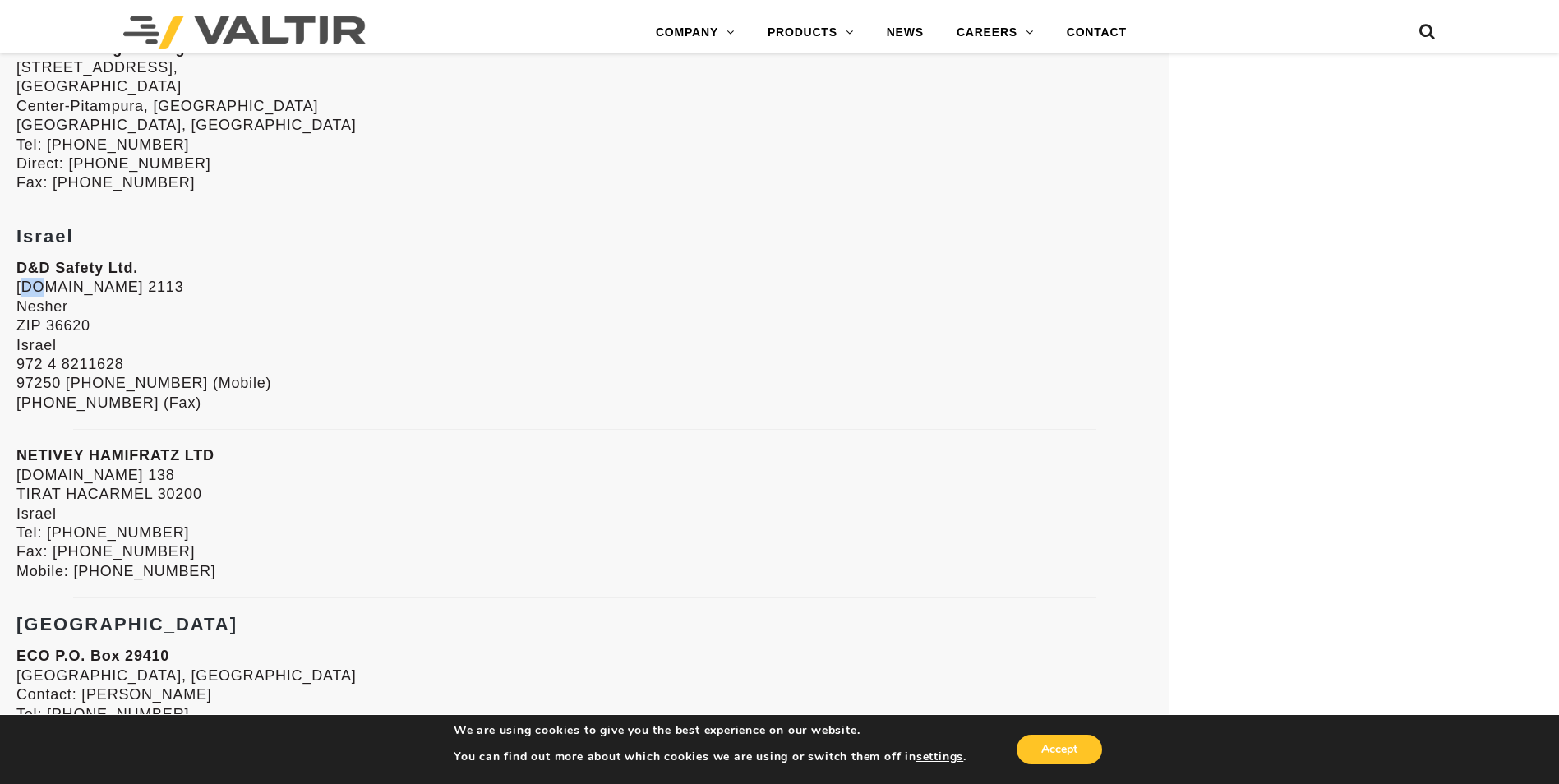
copy p "D&D Safety Ltd. P.O.Box 2113 Nesher ZIP 36620 Israel"
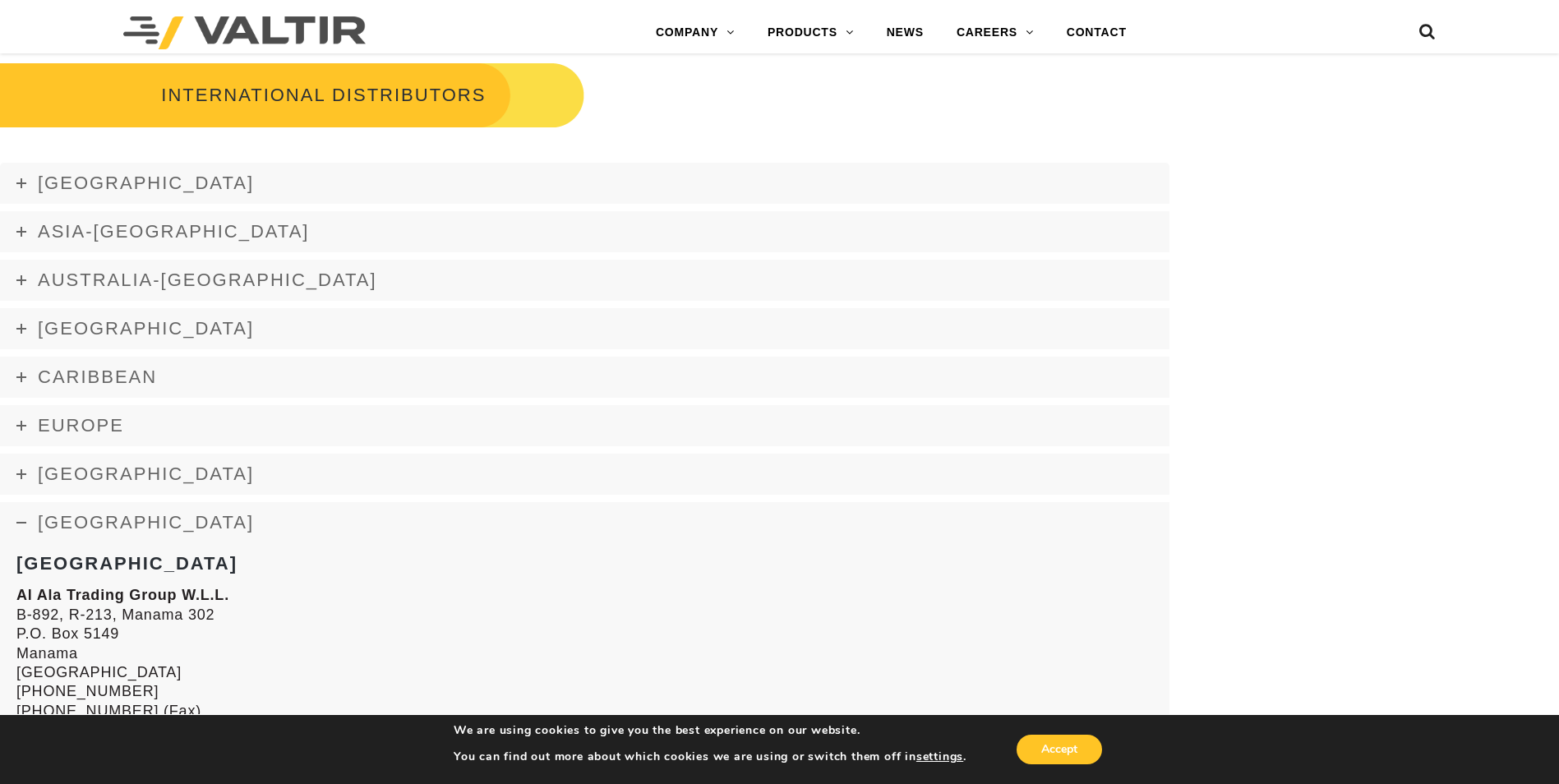
scroll to position [2136, 0]
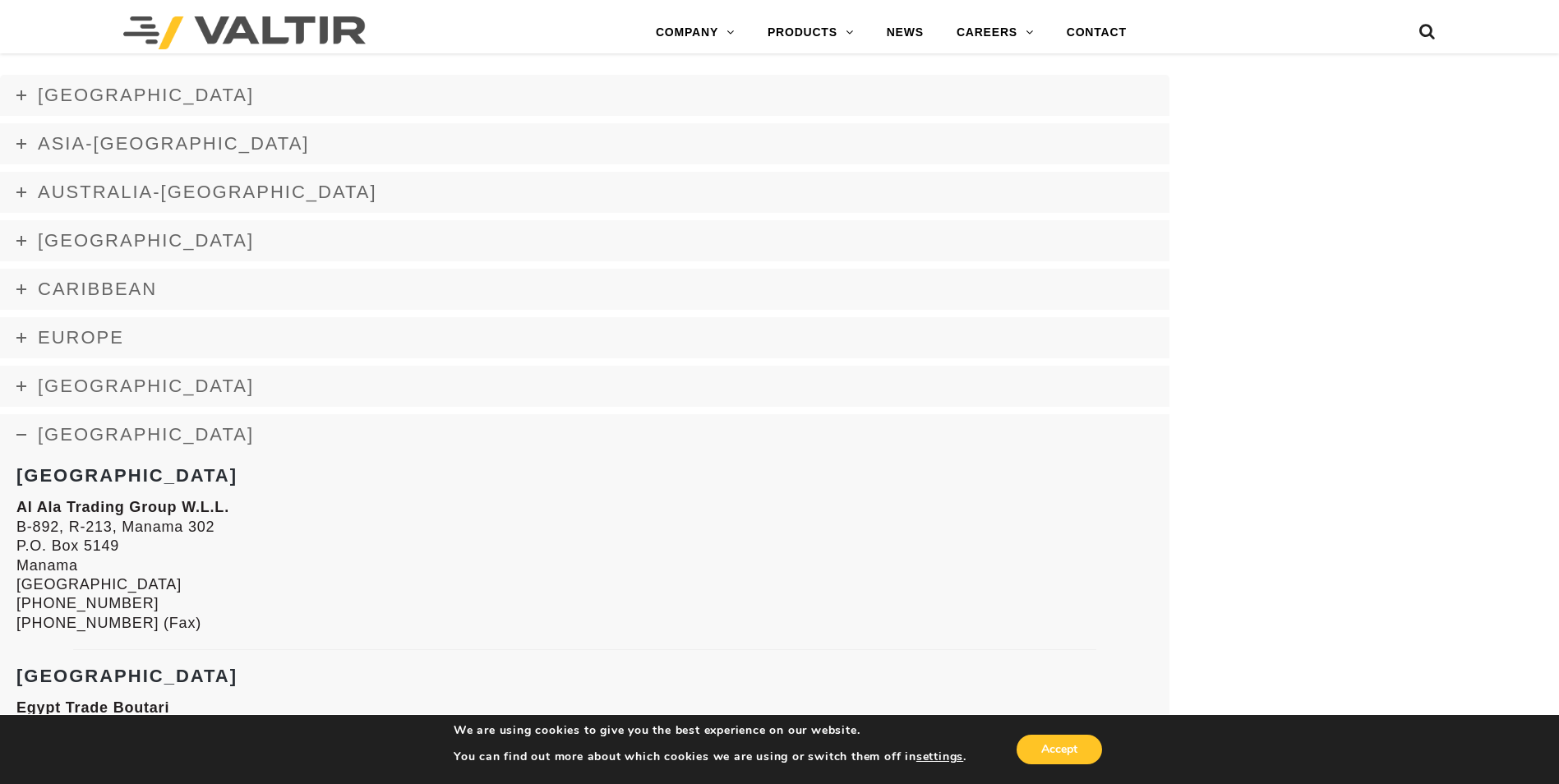
click at [113, 446] on link "Middle East" at bounding box center [584, 435] width 1169 height 41
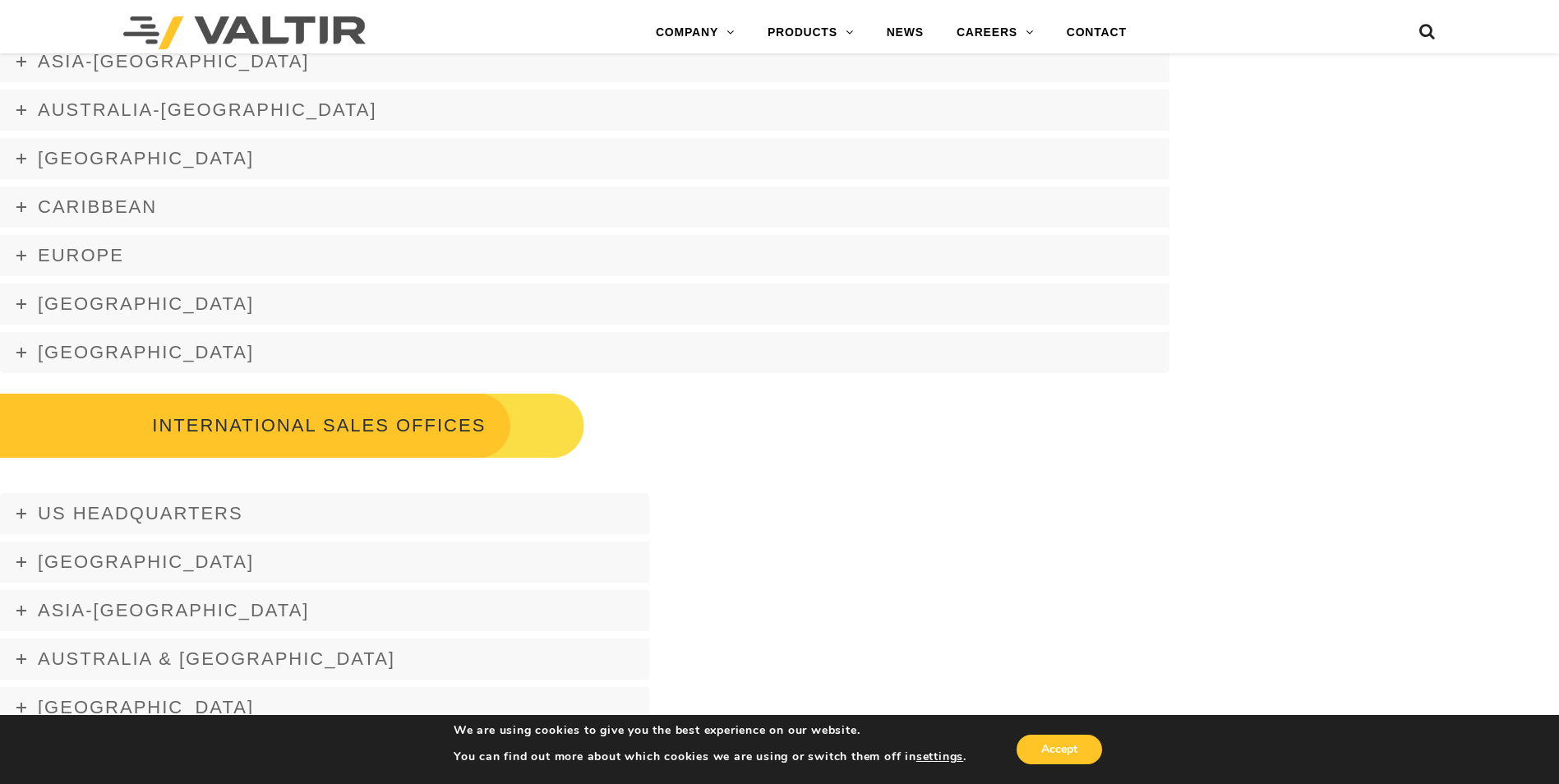
scroll to position [2300, 0]
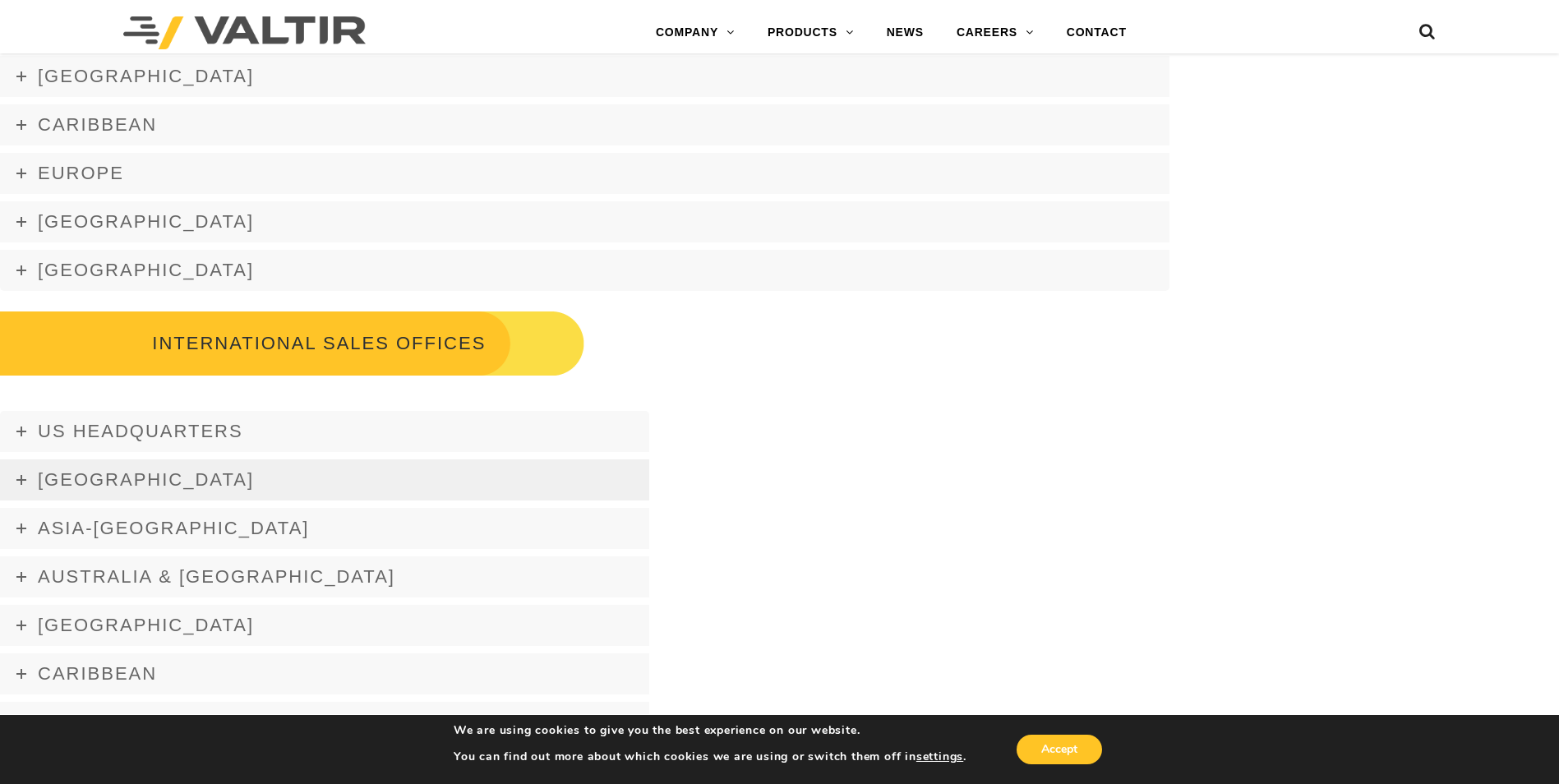
click at [105, 476] on span "Africa" at bounding box center [145, 480] width 216 height 20
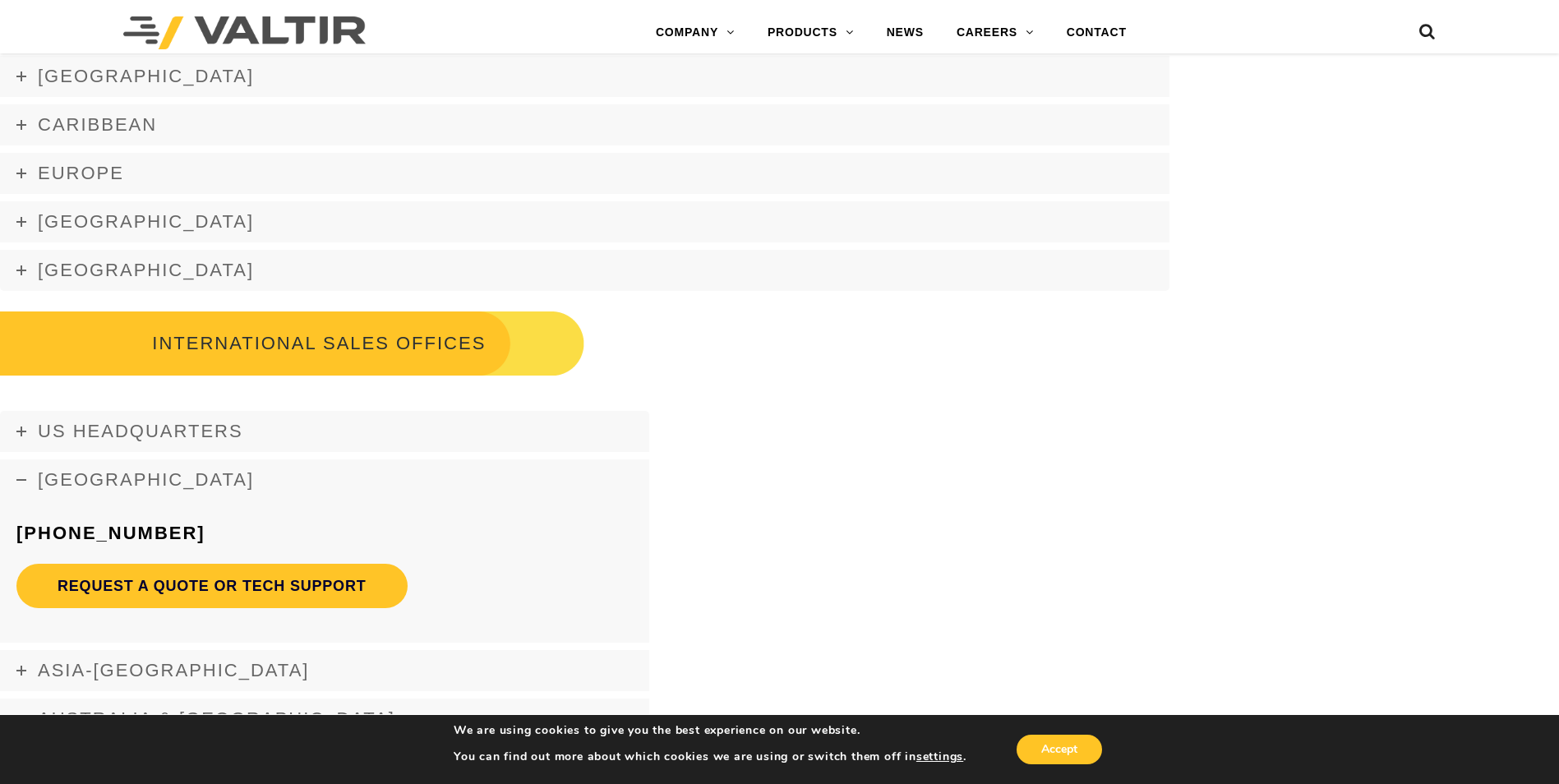
click at [105, 476] on span "Africa" at bounding box center [145, 480] width 216 height 20
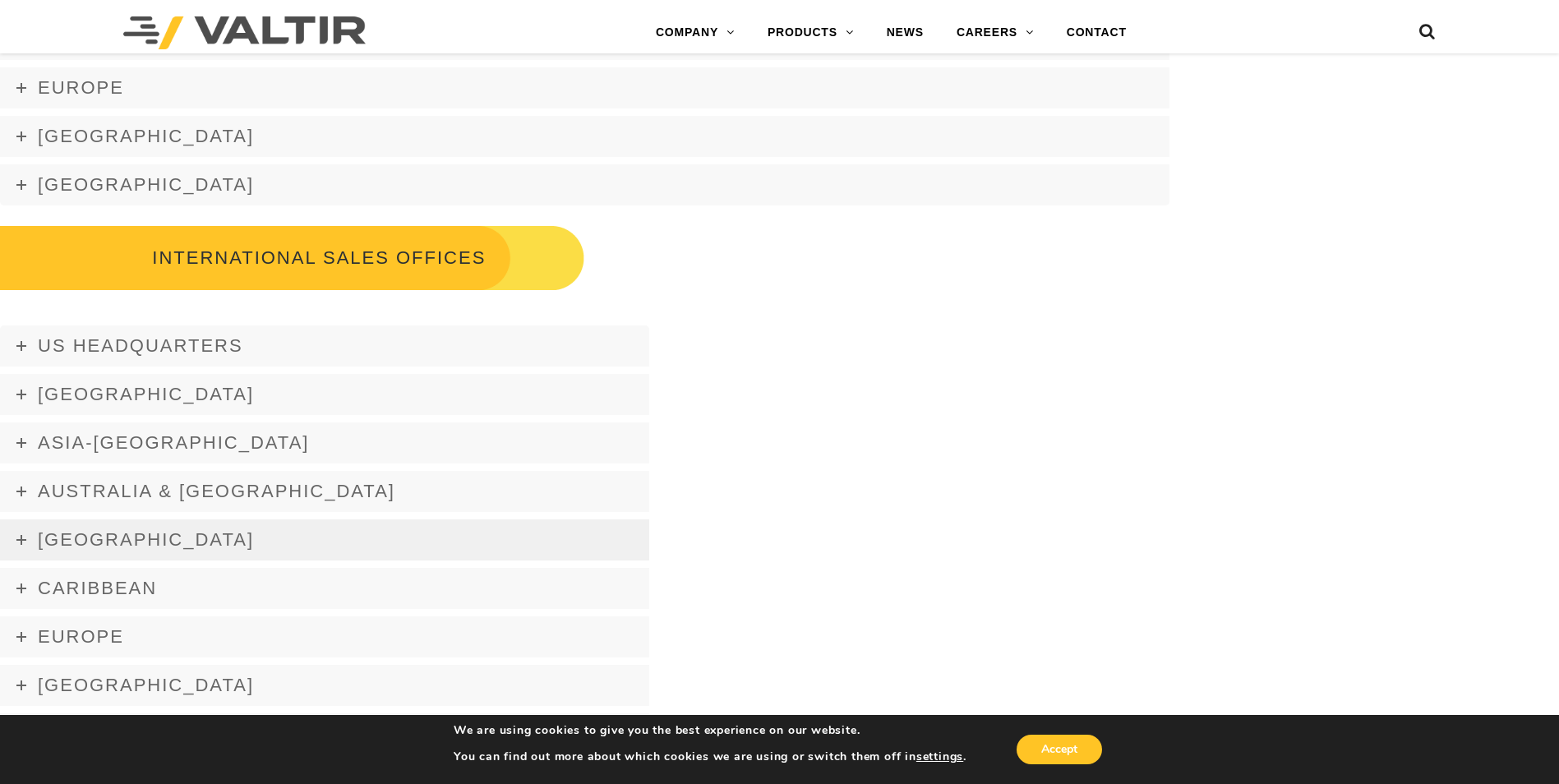
scroll to position [2464, 0]
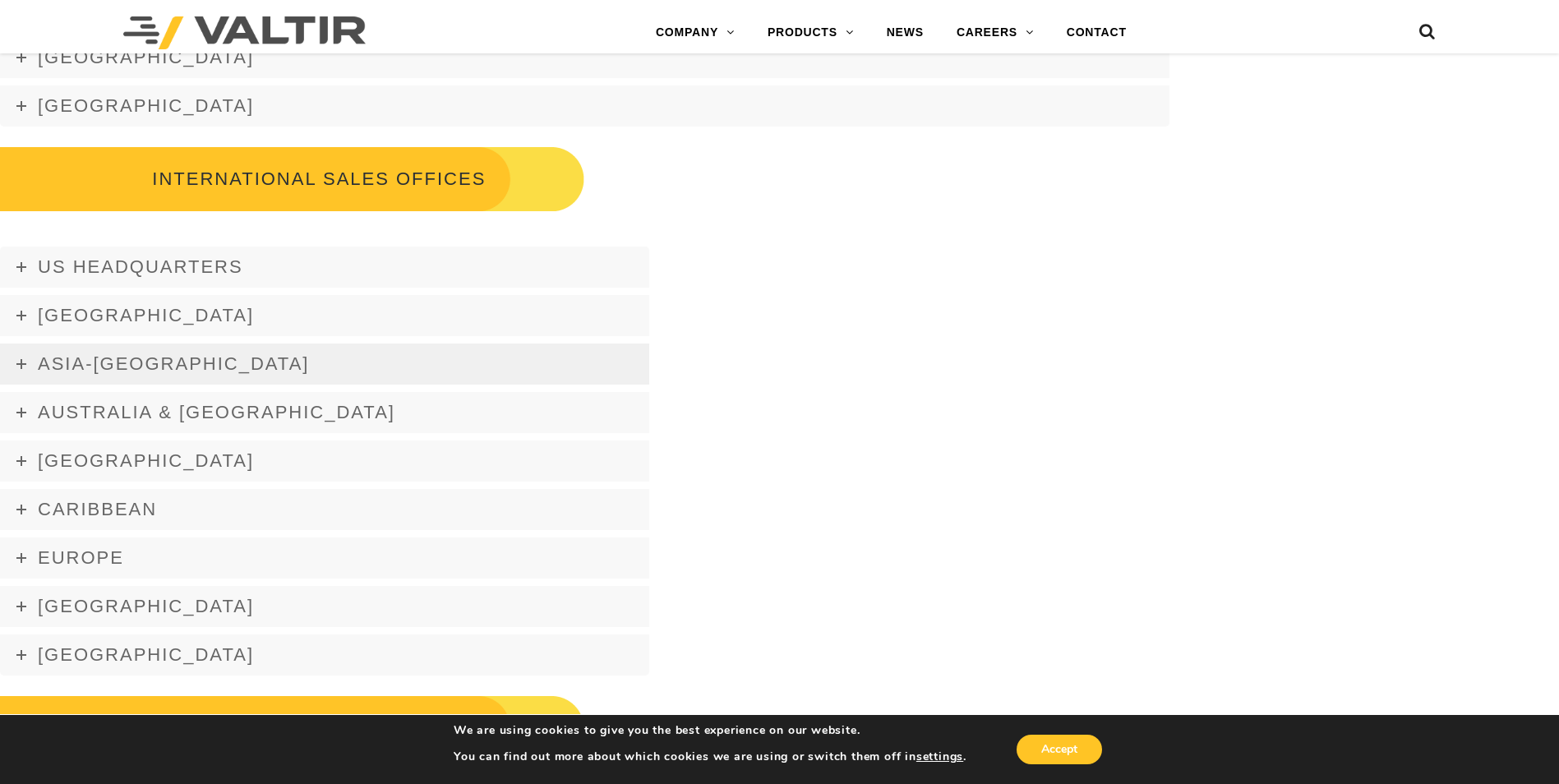
click at [112, 365] on span "Asia-Pacific" at bounding box center [173, 363] width 271 height 20
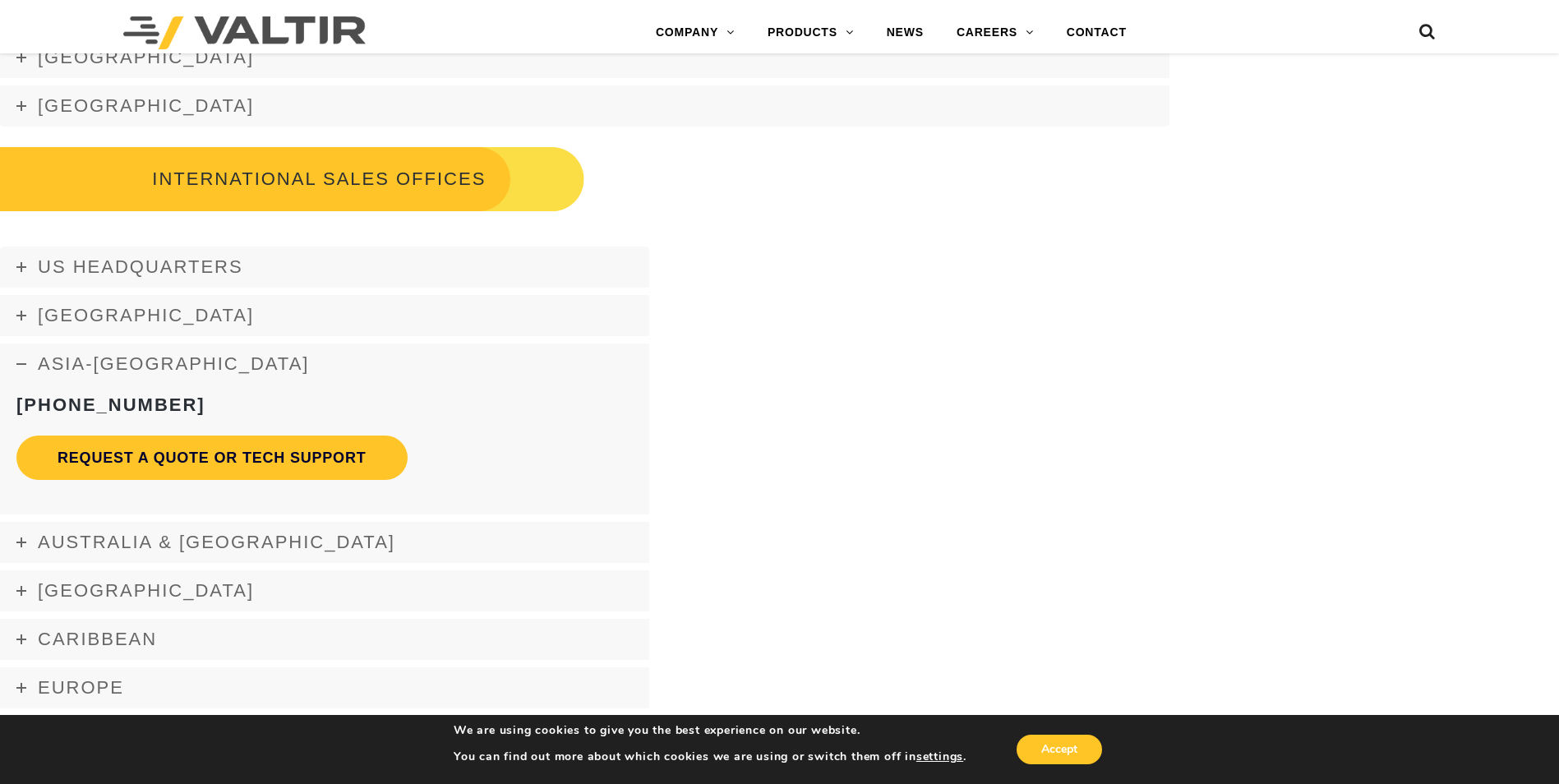
click at [112, 365] on span "Asia-Pacific" at bounding box center [173, 363] width 271 height 20
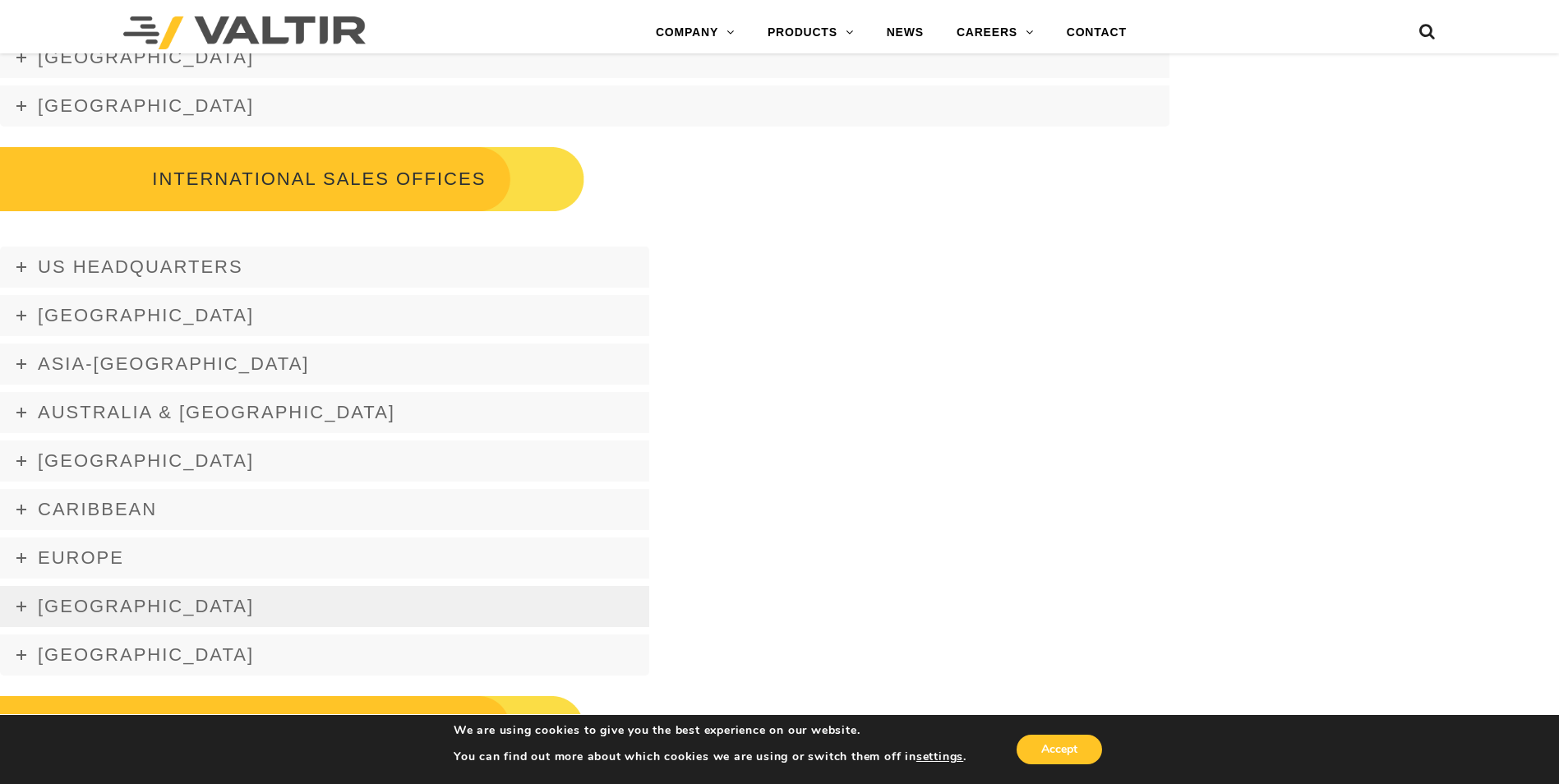
click at [113, 586] on link "Latin America" at bounding box center [324, 606] width 649 height 41
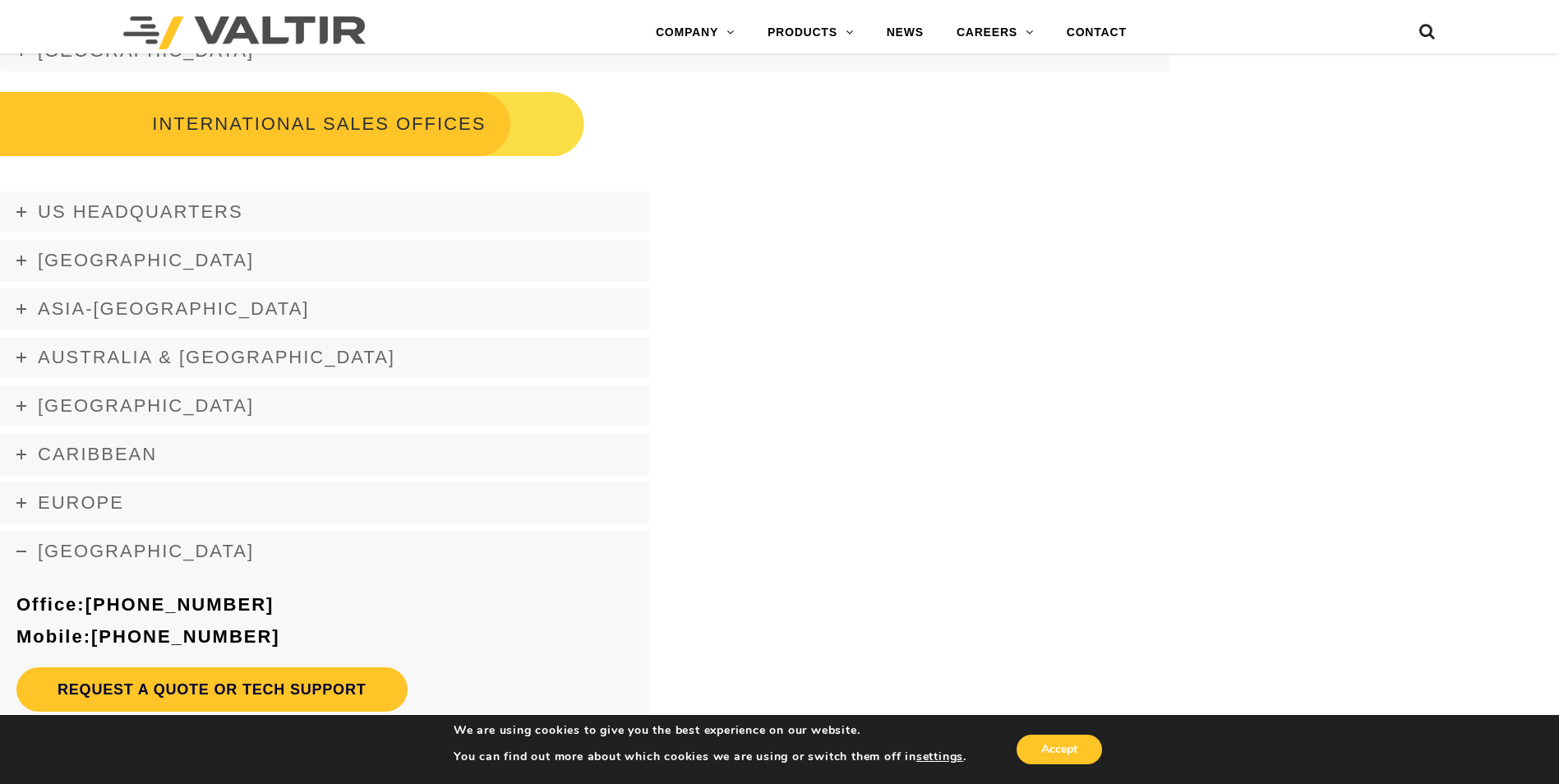
scroll to position [2628, 0]
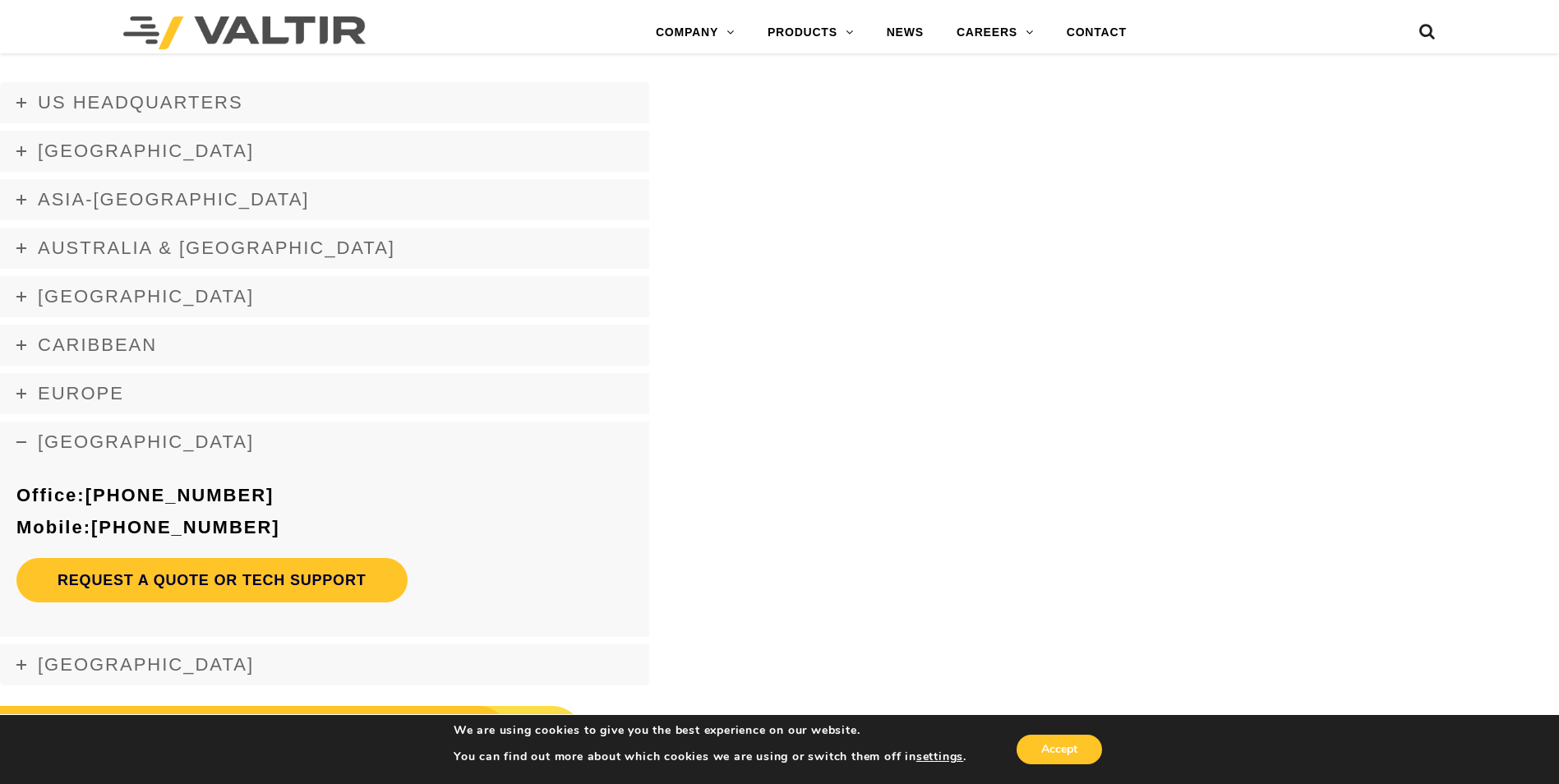
click at [124, 452] on span "Latin America" at bounding box center [145, 441] width 216 height 20
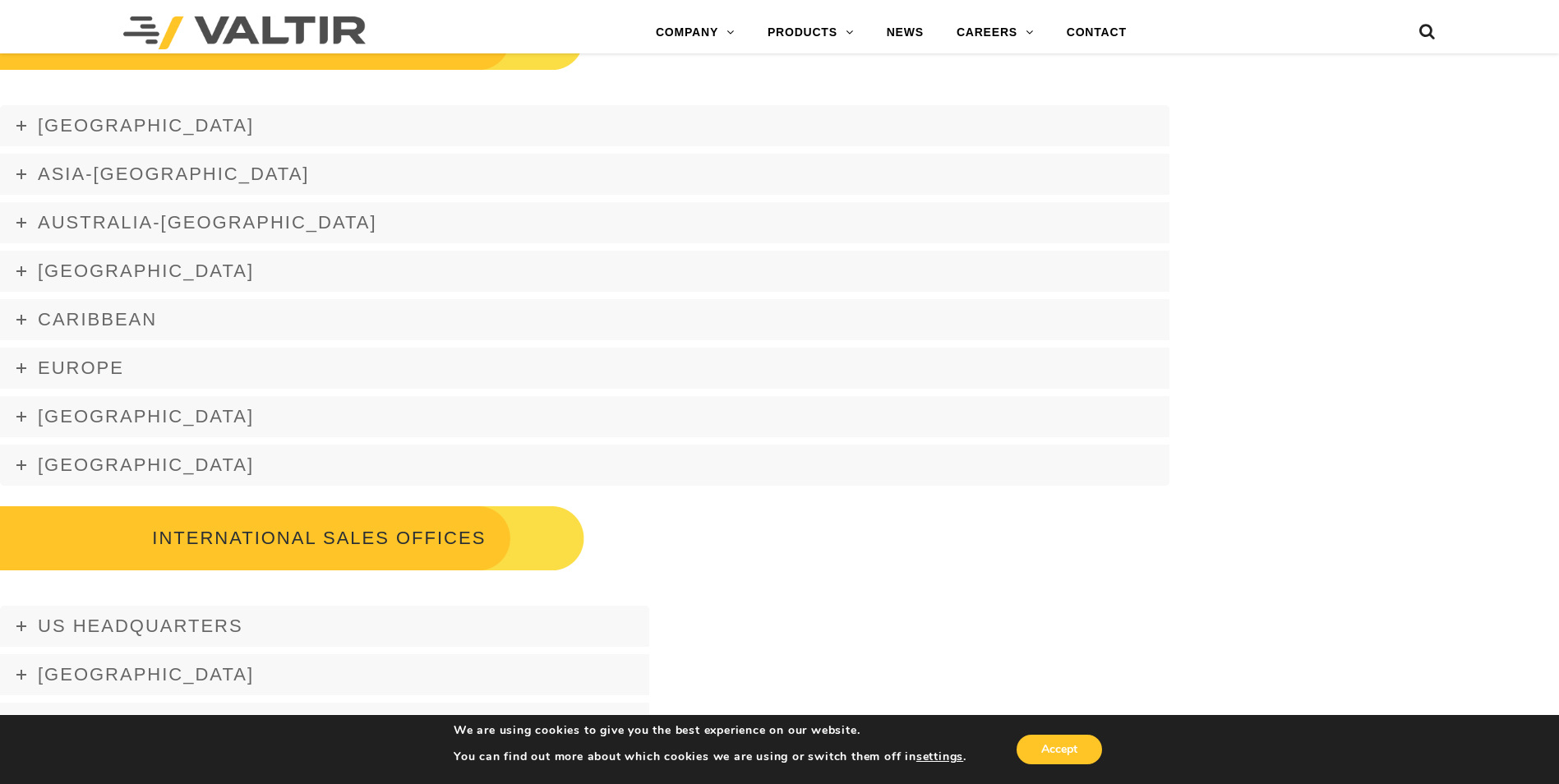
scroll to position [2054, 0]
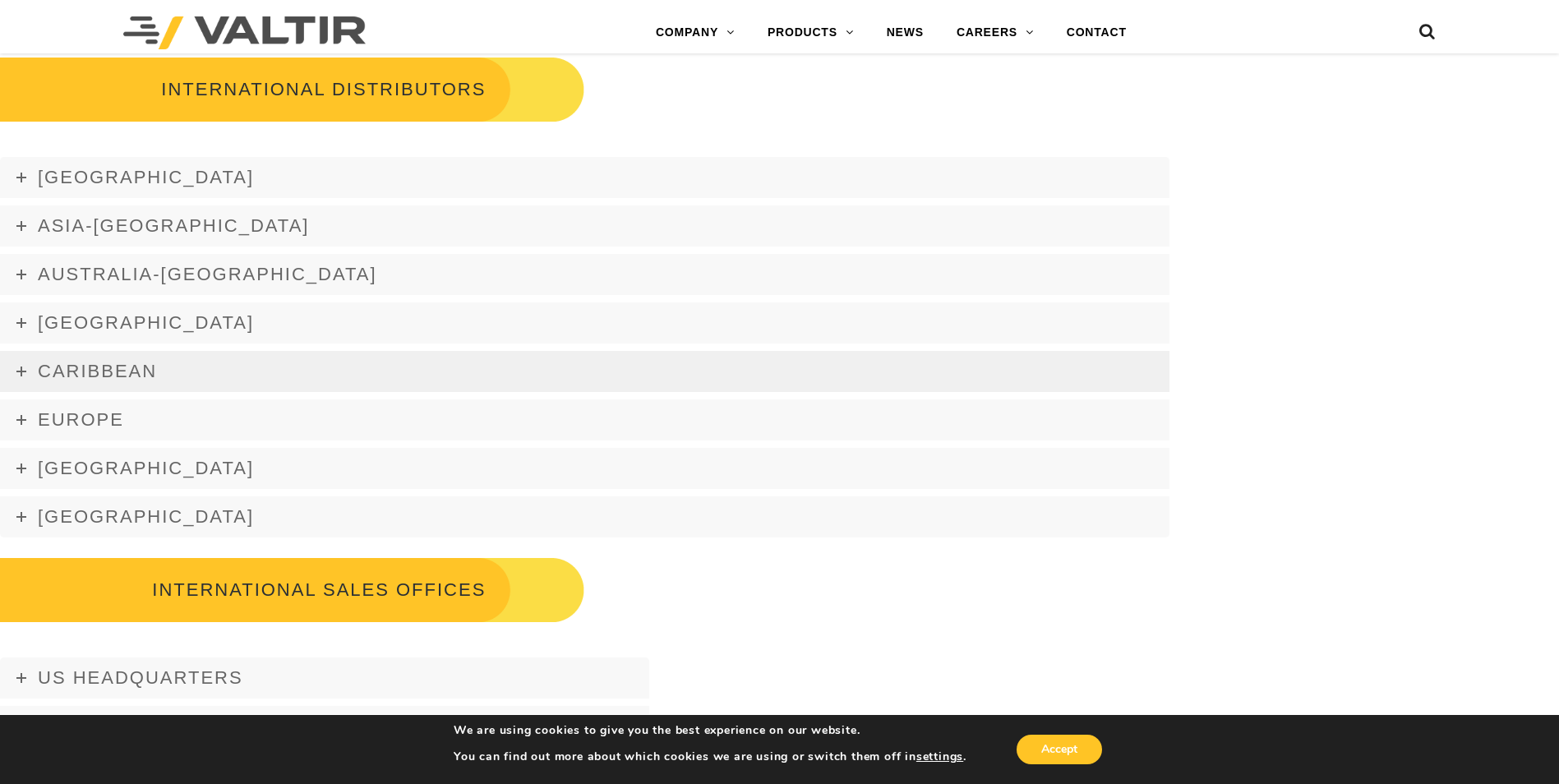
click at [121, 380] on span "Caribbean" at bounding box center [97, 371] width 119 height 20
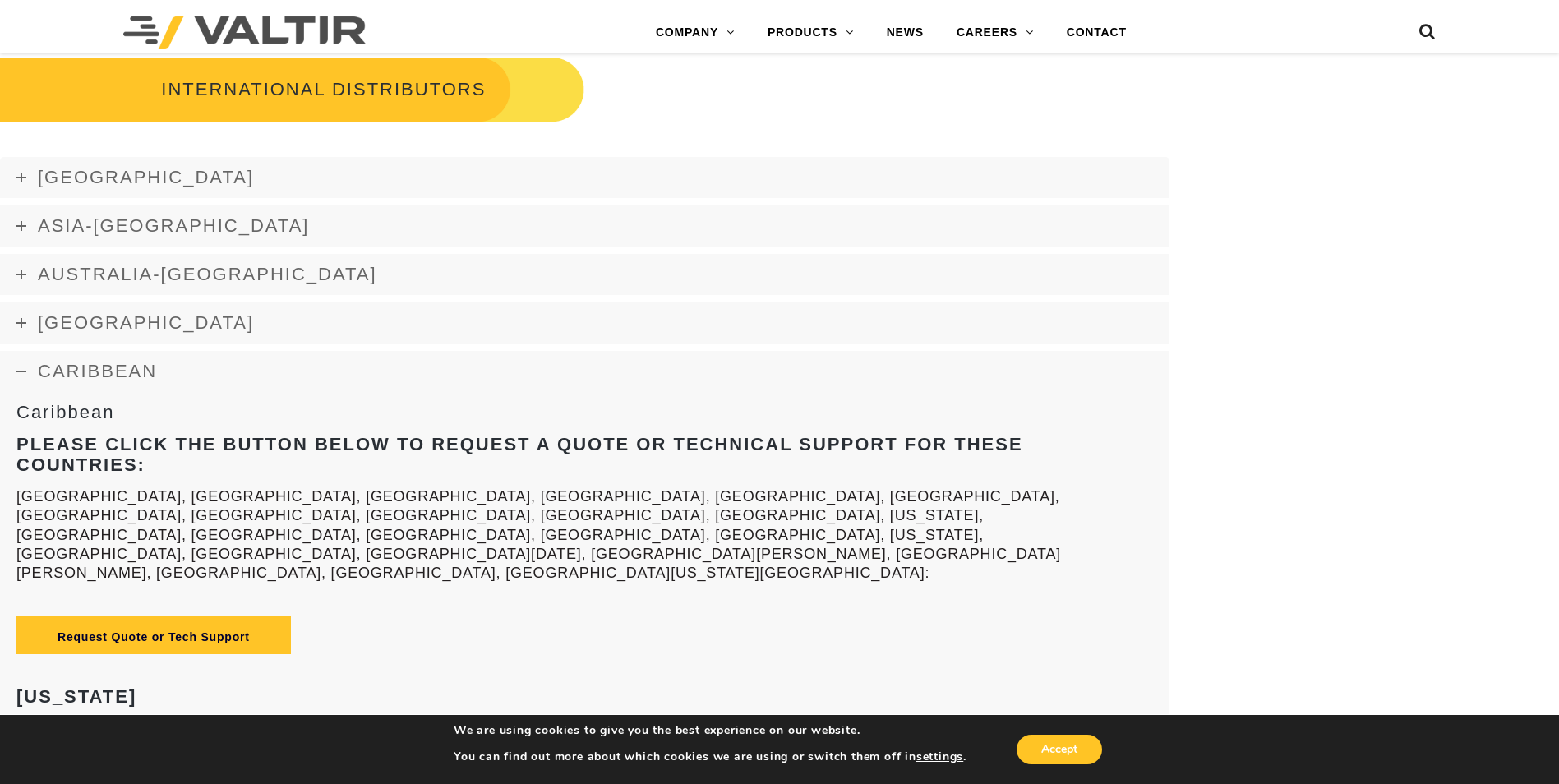
click at [126, 371] on span "Caribbean" at bounding box center [97, 371] width 119 height 20
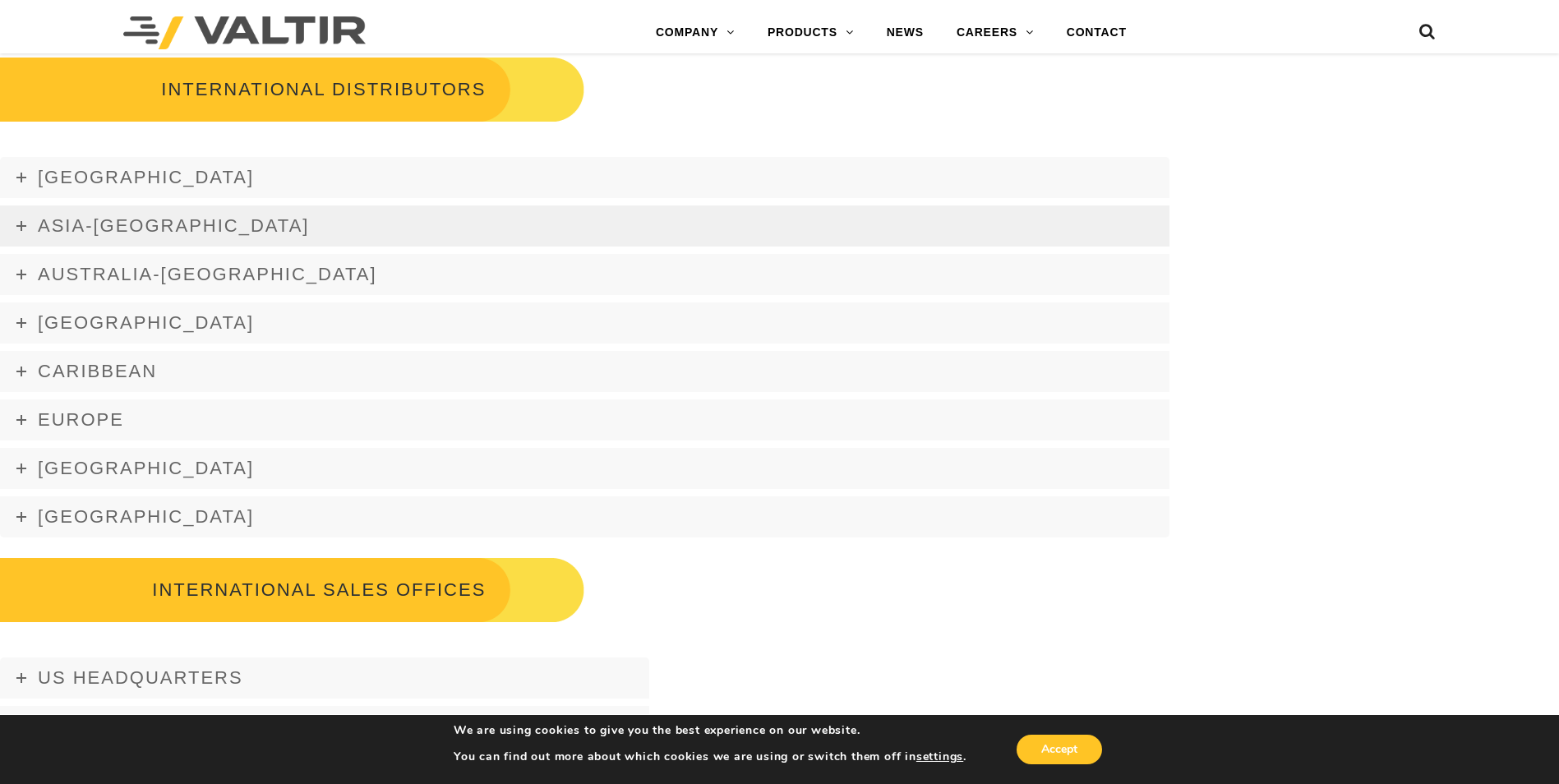
click at [102, 247] on link "Asia-Pacific" at bounding box center [584, 226] width 1169 height 41
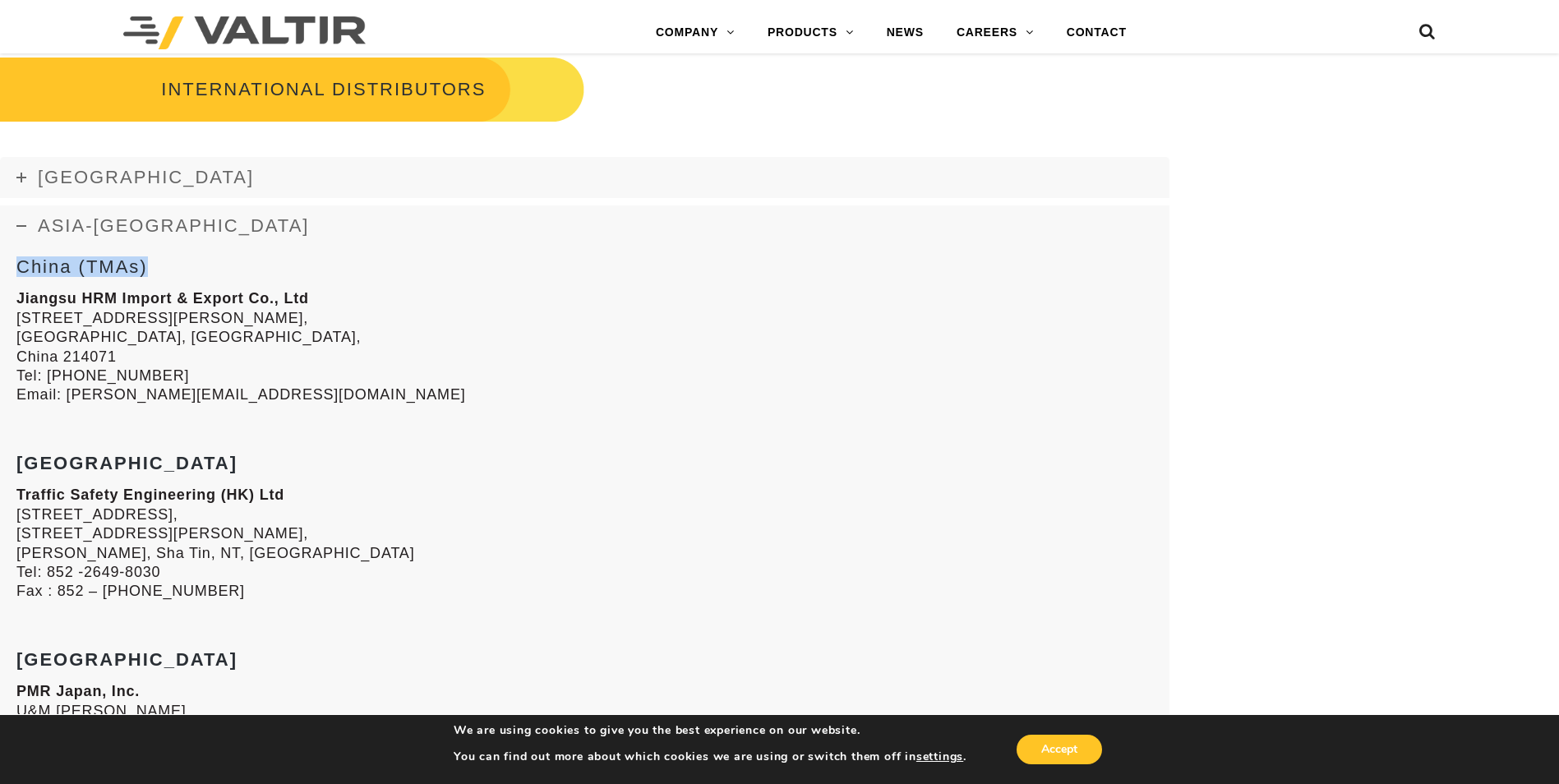
drag, startPoint x: 22, startPoint y: 269, endPoint x: 150, endPoint y: 272, distance: 128.0
click at [150, 272] on h3 "China (TMAs)" at bounding box center [584, 266] width 1136 height 20
drag, startPoint x: 150, startPoint y: 272, endPoint x: 117, endPoint y: 339, distance: 74.7
click at [117, 339] on p "Jiangsu HRM Import & Export Co., Ltd 813-1723, Yin Xiu Road, Binhu district, Wu…" at bounding box center [584, 346] width 1136 height 115
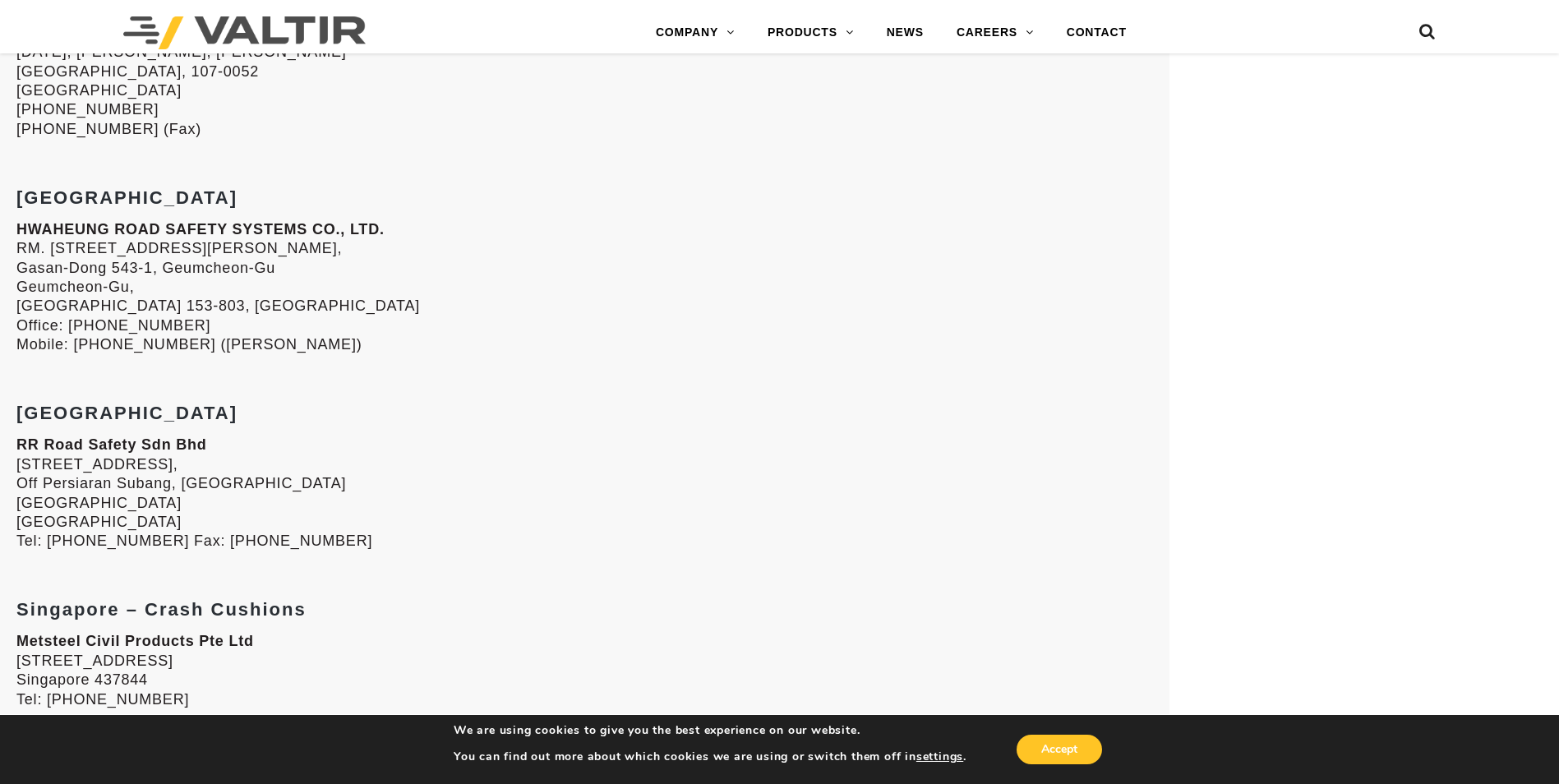
scroll to position [2793, 0]
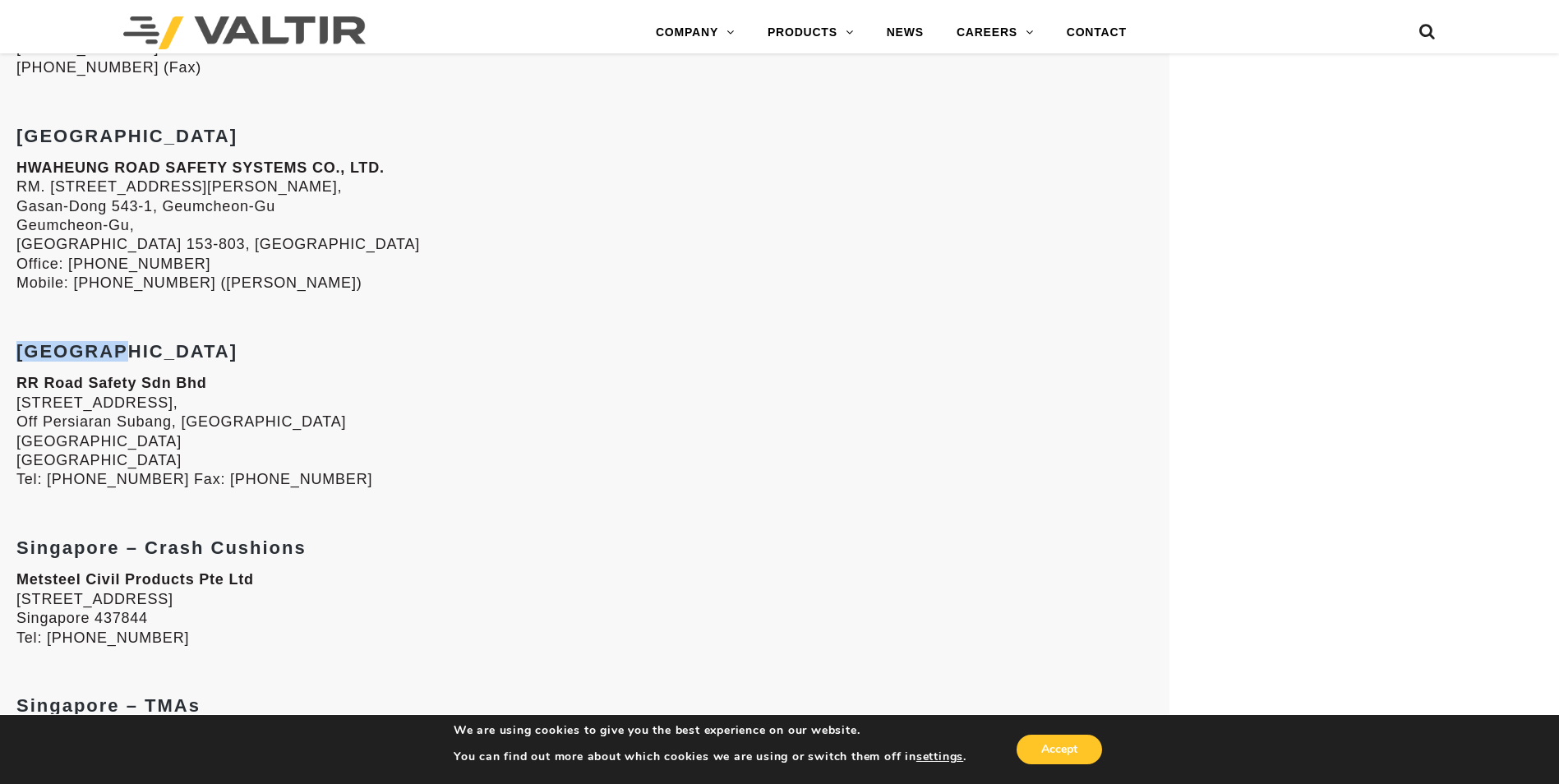
drag, startPoint x: 21, startPoint y: 351, endPoint x: 110, endPoint y: 355, distance: 89.1
click at [110, 355] on h3 "Malaysia" at bounding box center [584, 351] width 1136 height 20
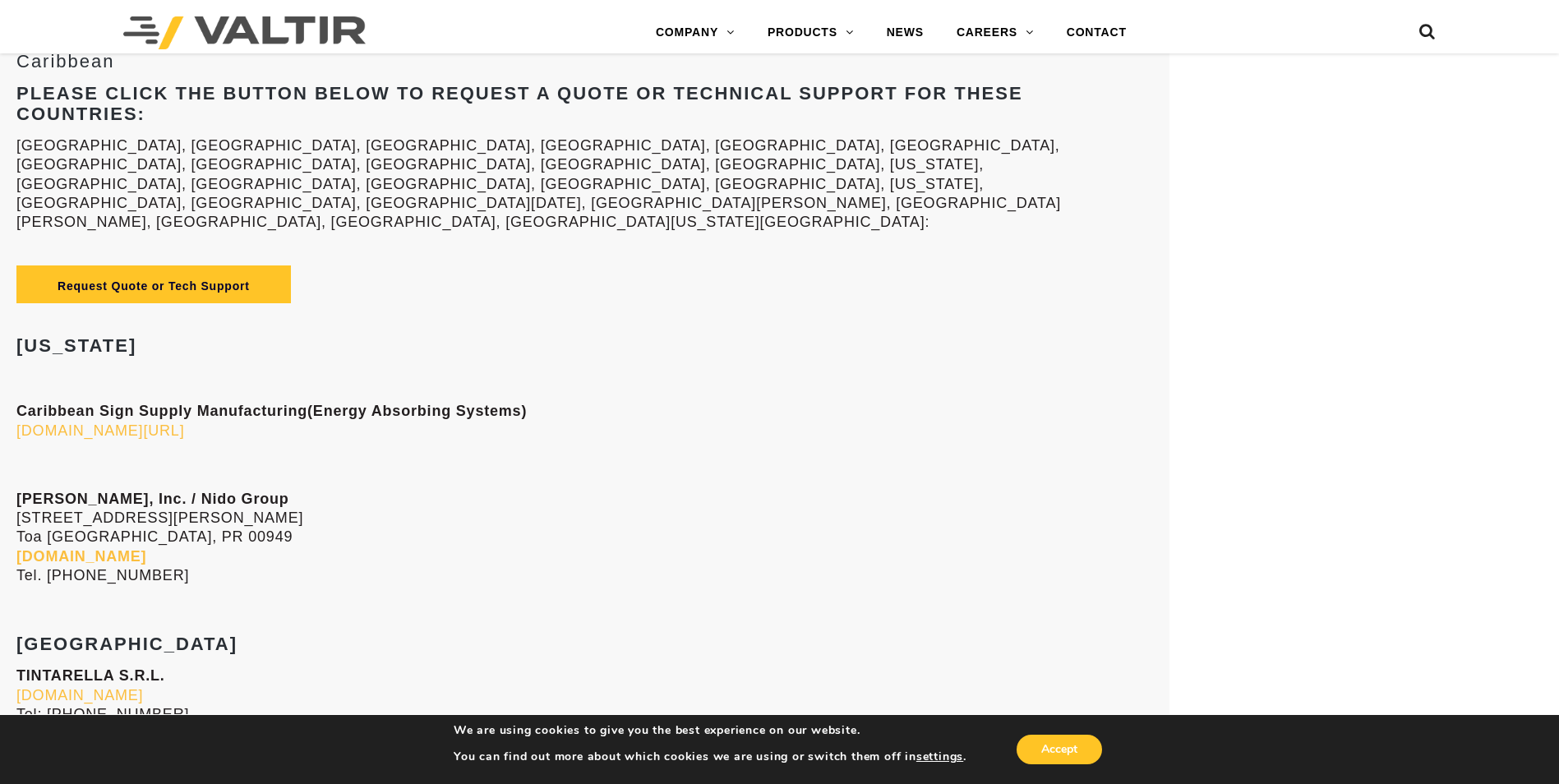
scroll to position [2247, 0]
